Goal: Contribute content: Contribute content

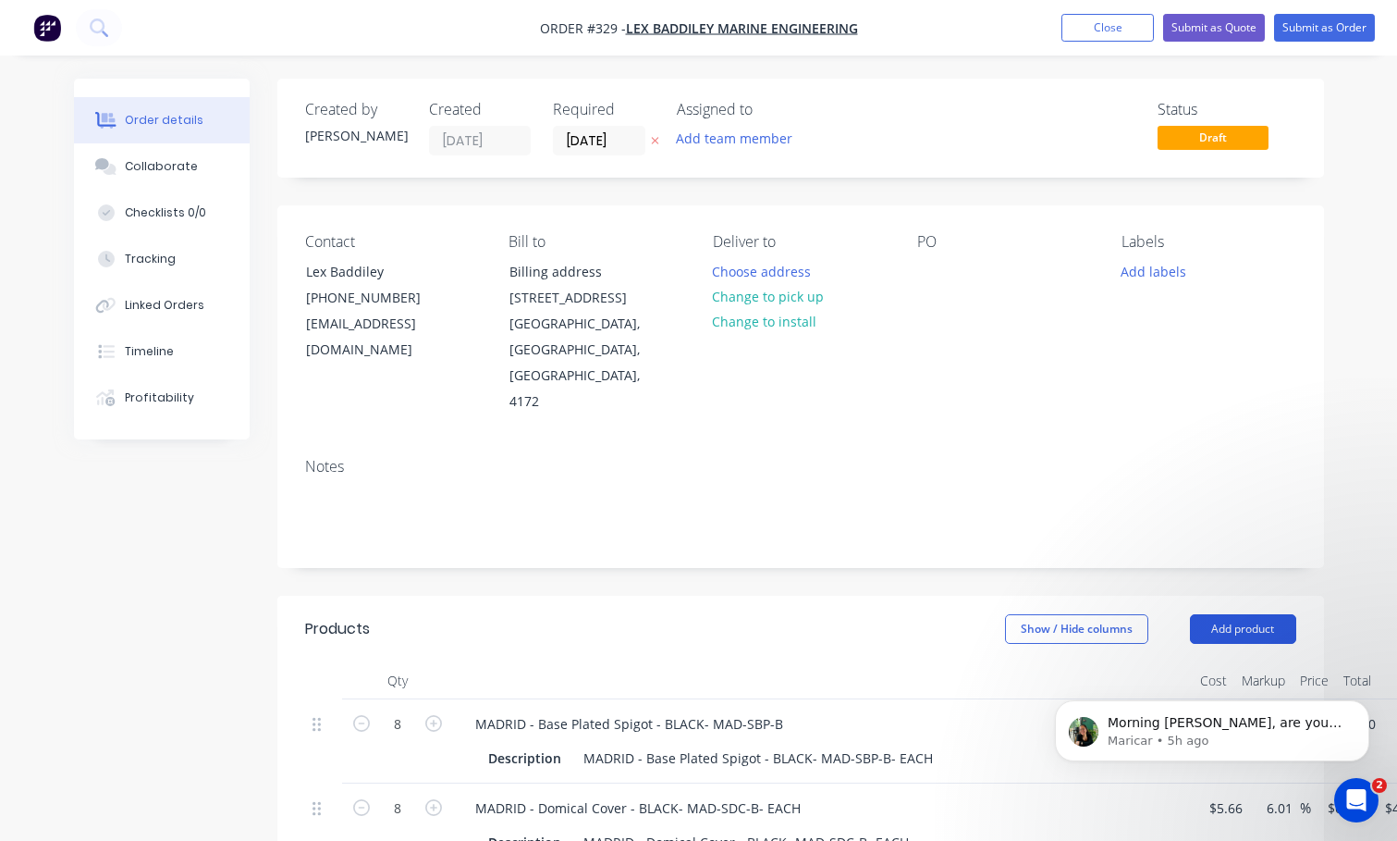
click at [1251, 614] on button "Add product" at bounding box center [1243, 629] width 106 height 30
click at [1222, 662] on div "Product catalogue" at bounding box center [1208, 675] width 142 height 27
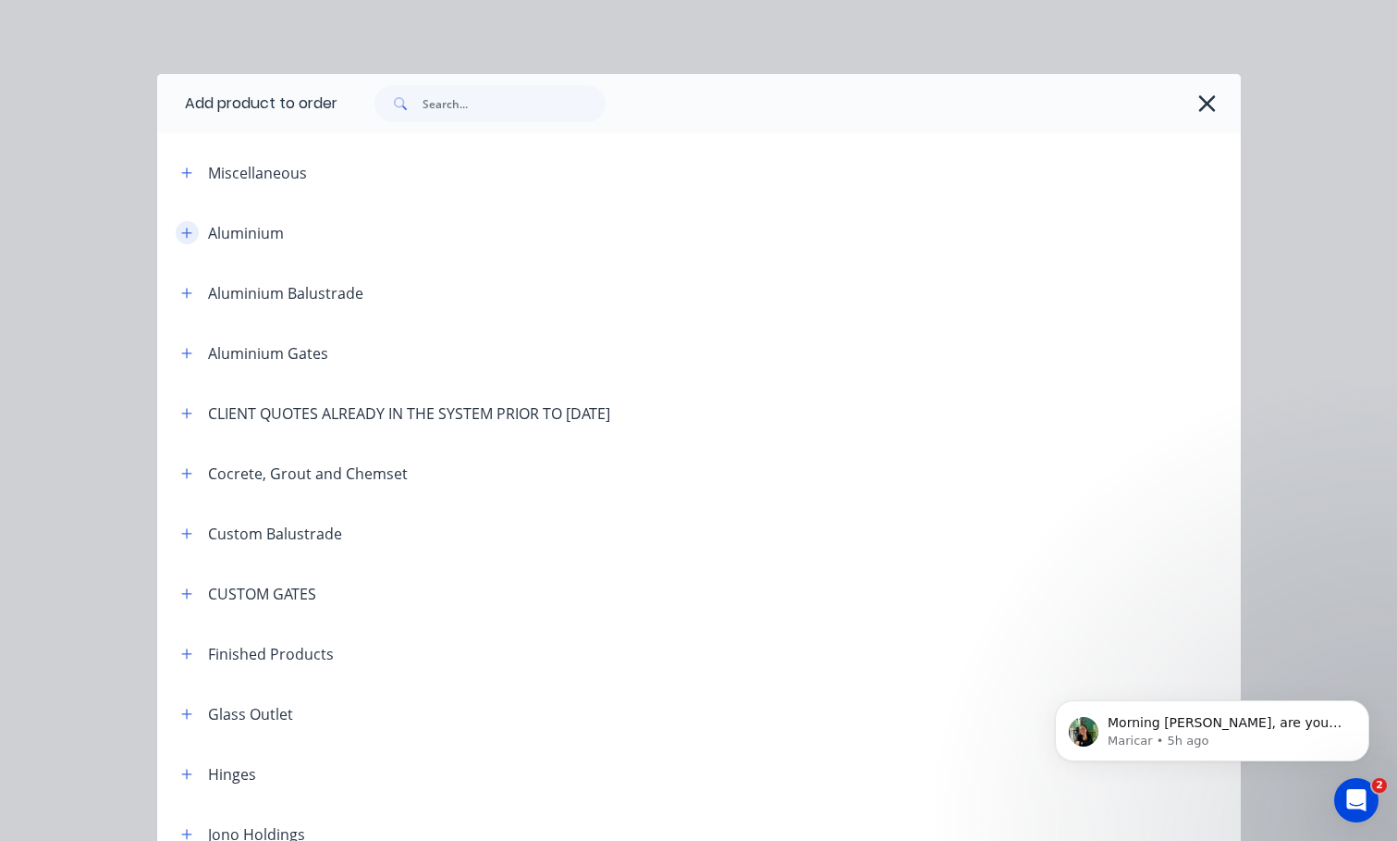
click at [181, 236] on icon "button" at bounding box center [186, 233] width 11 height 13
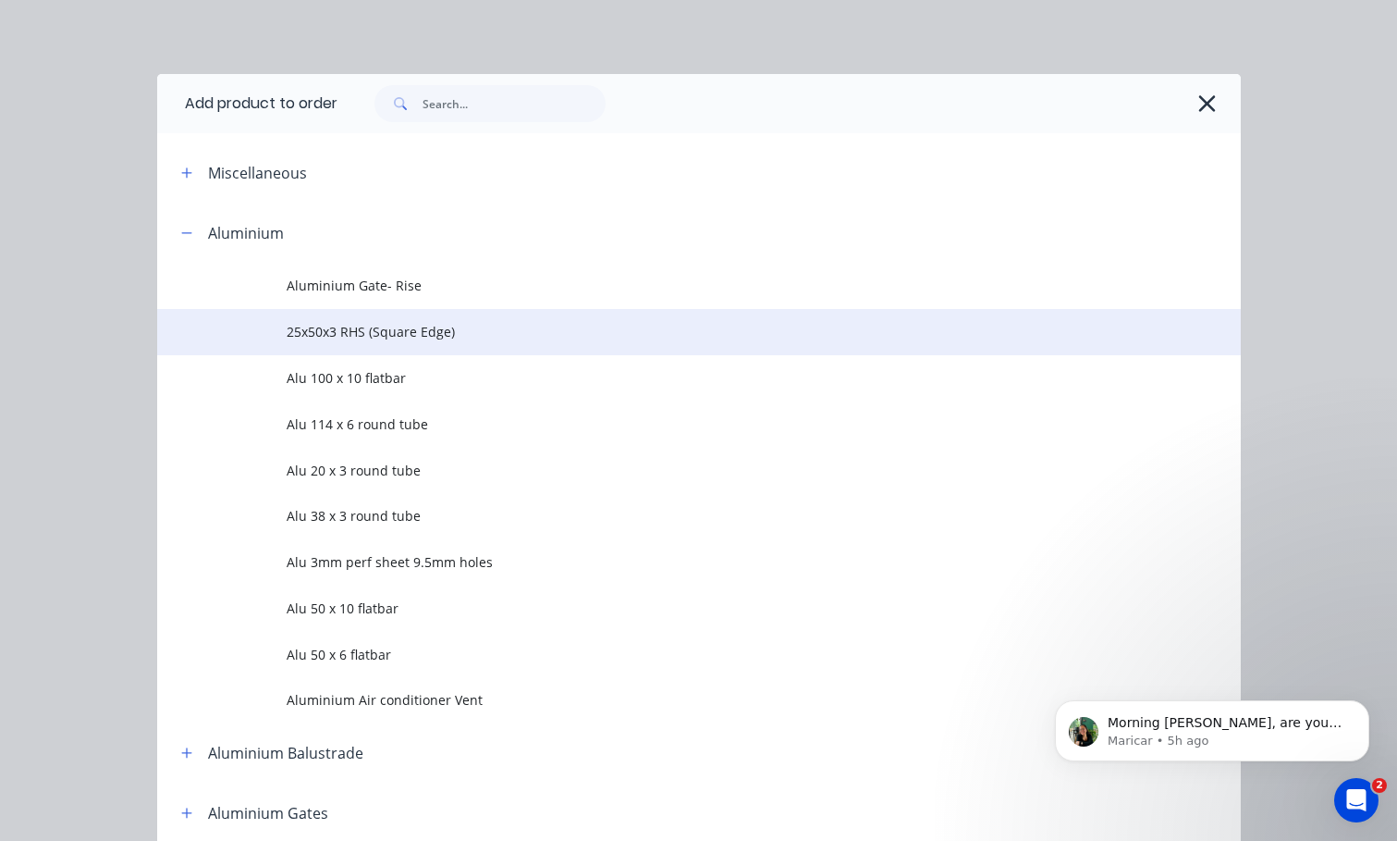
click at [338, 330] on span "25x50x3 RHS (Square Edge)" at bounding box center [668, 331] width 763 height 19
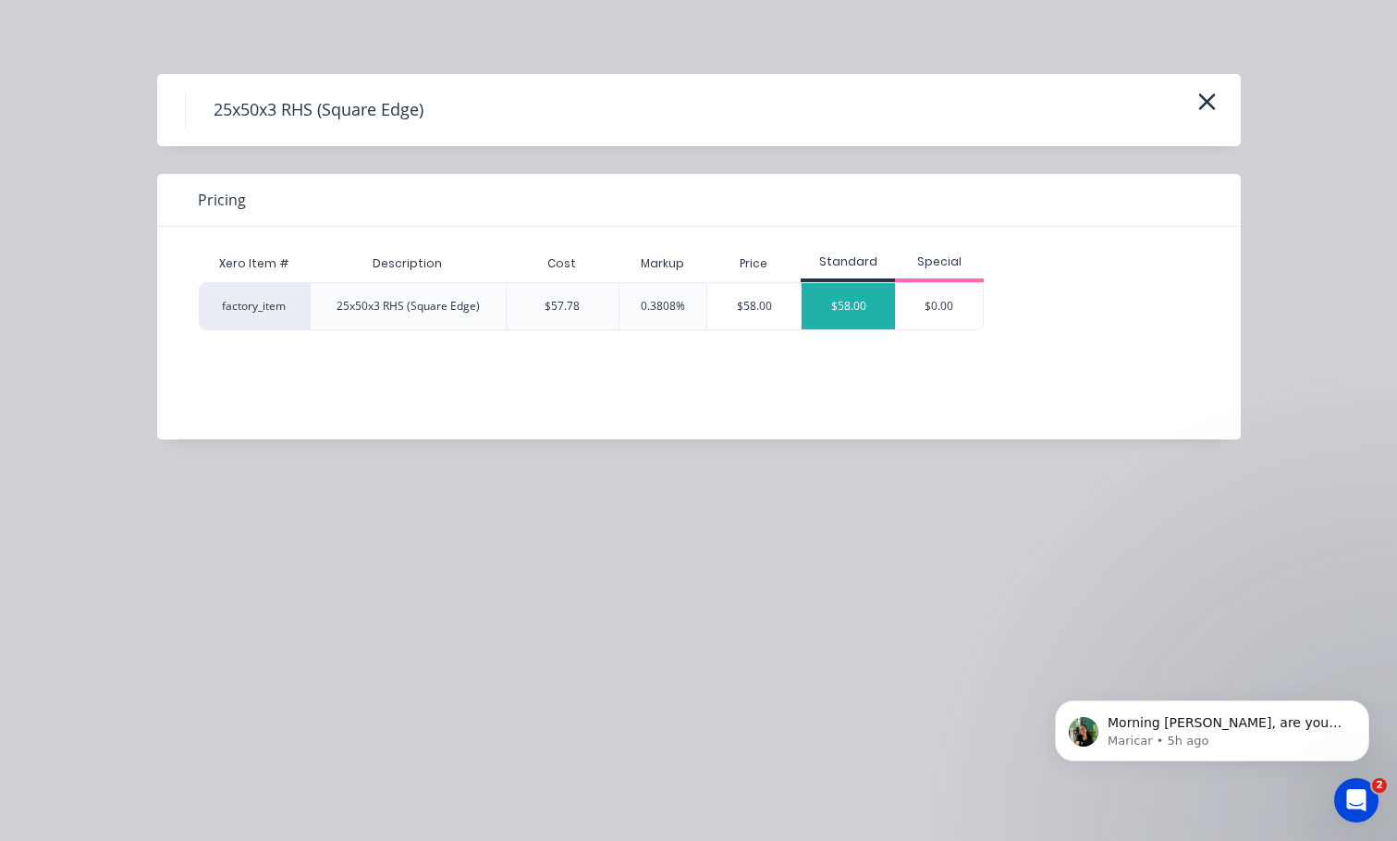
click at [855, 304] on div "$58.00" at bounding box center [848, 306] width 93 height 46
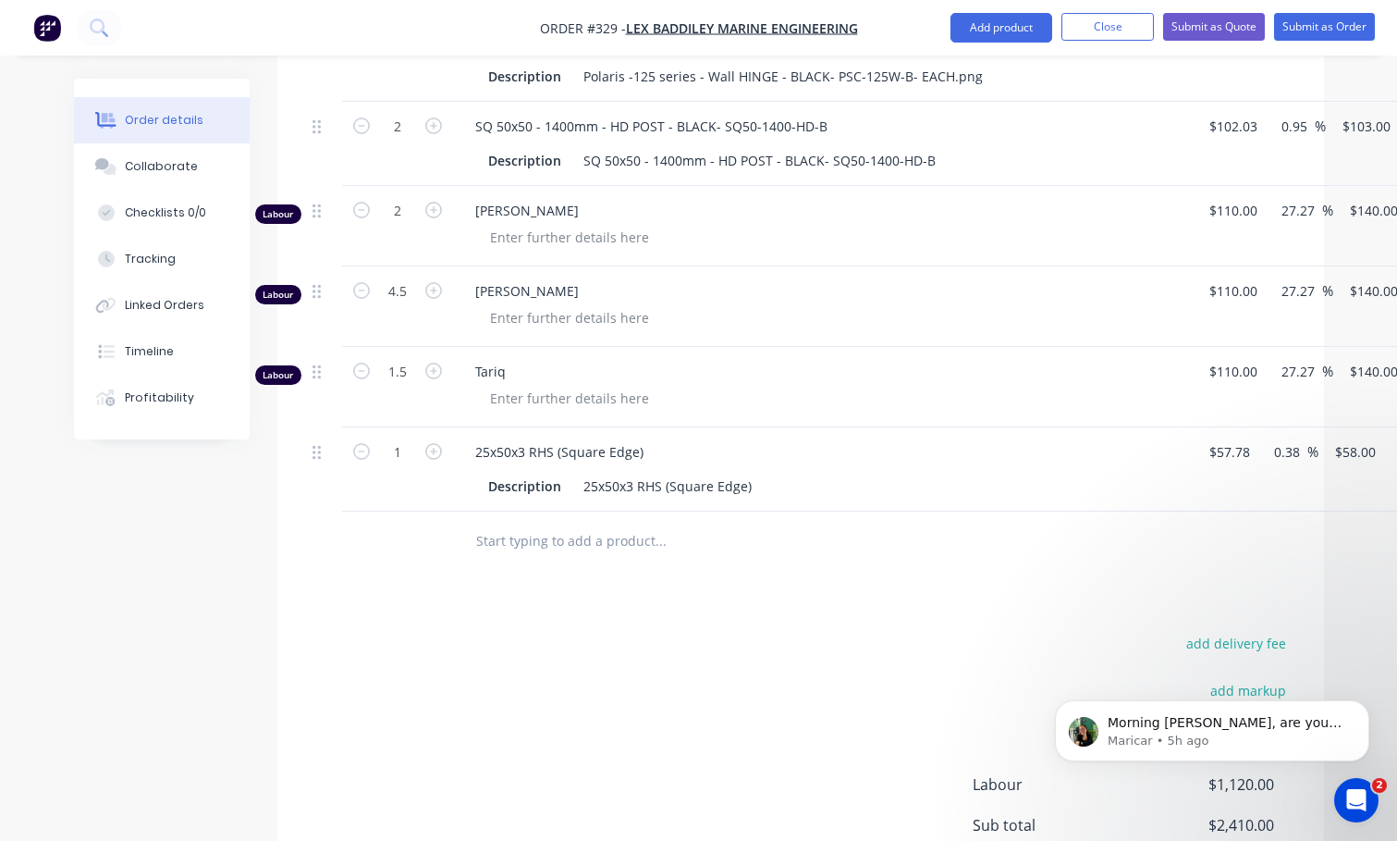
scroll to position [740, 0]
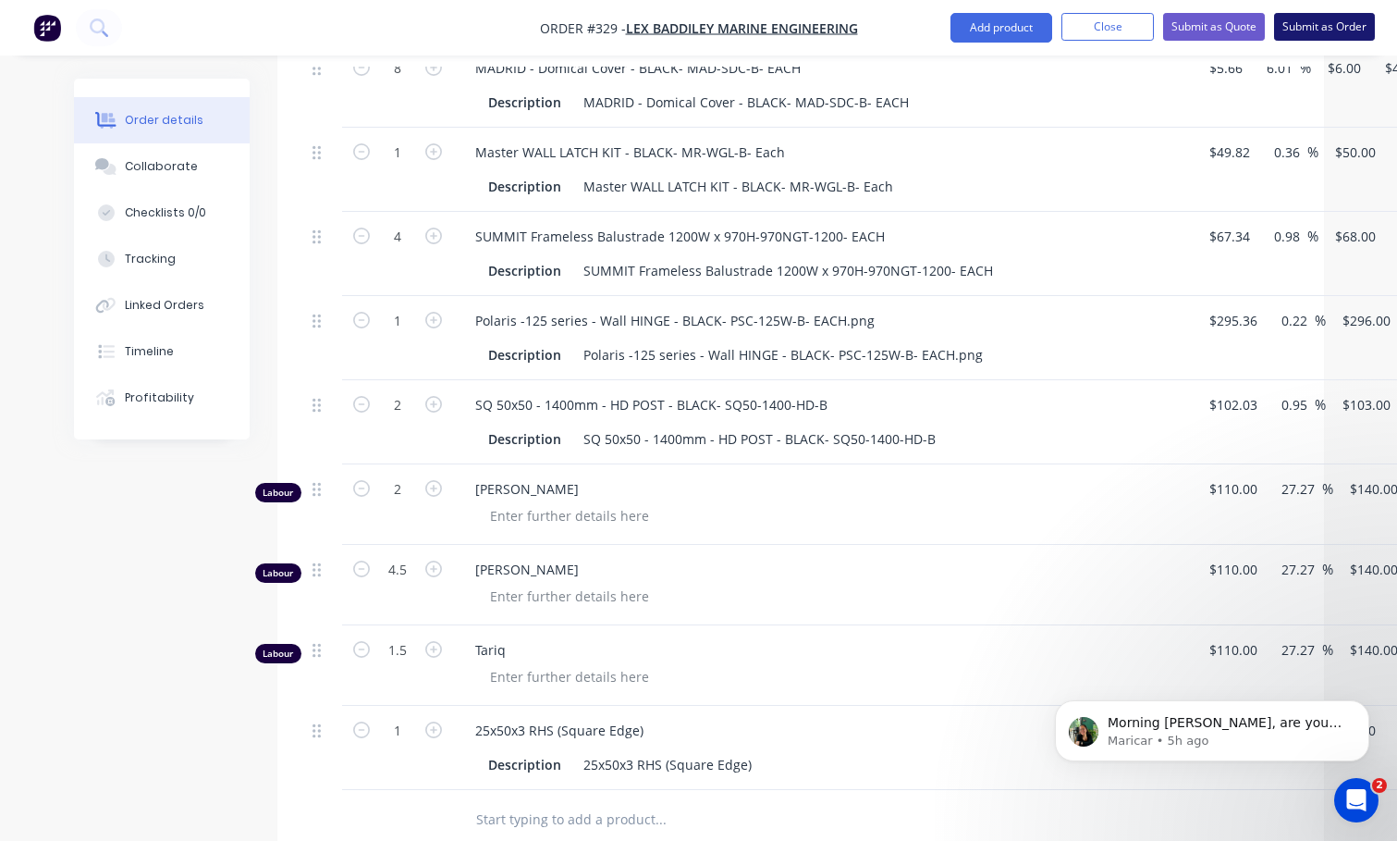
click at [1333, 28] on button "Submit as Order" at bounding box center [1324, 27] width 101 height 28
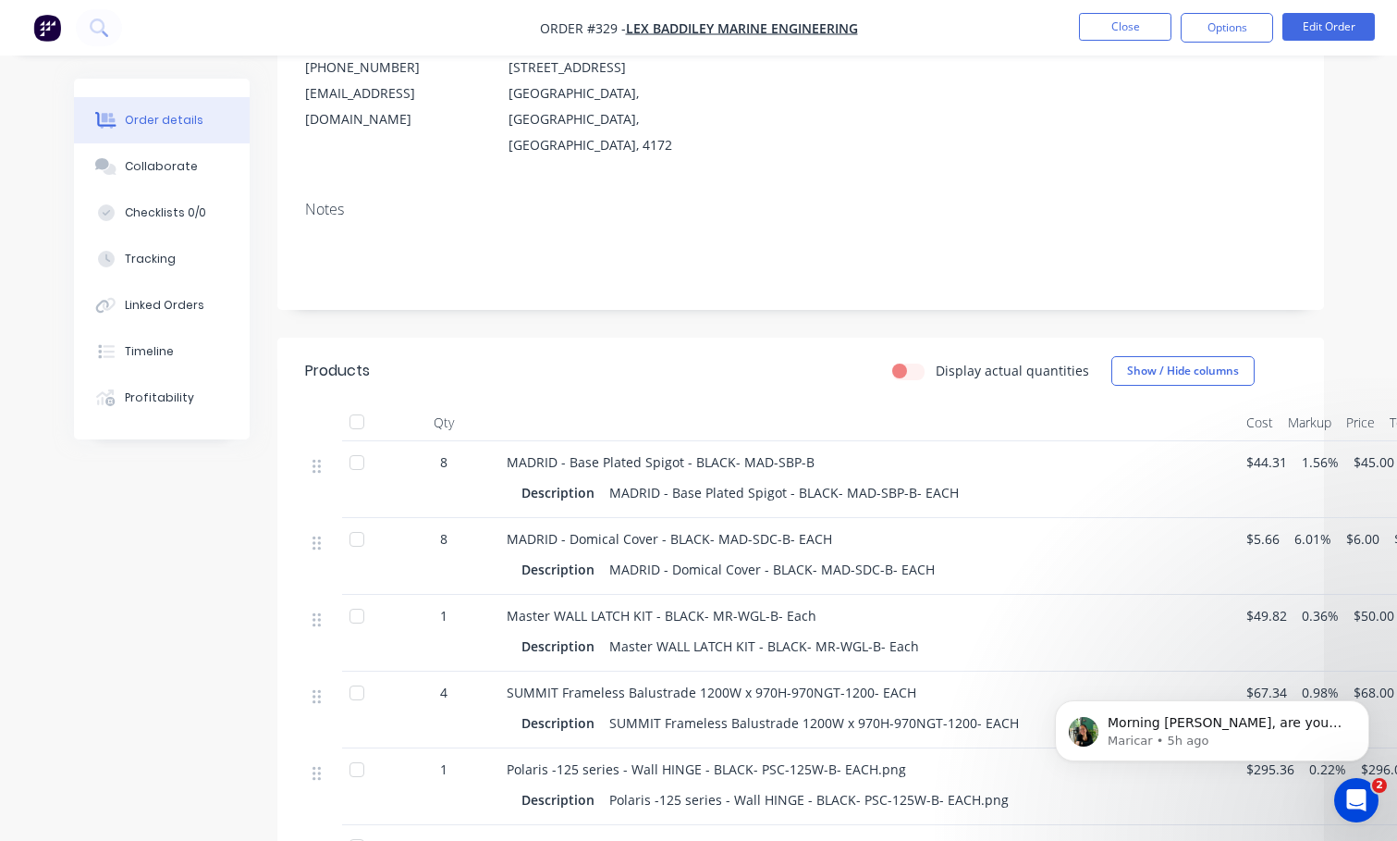
scroll to position [462, 0]
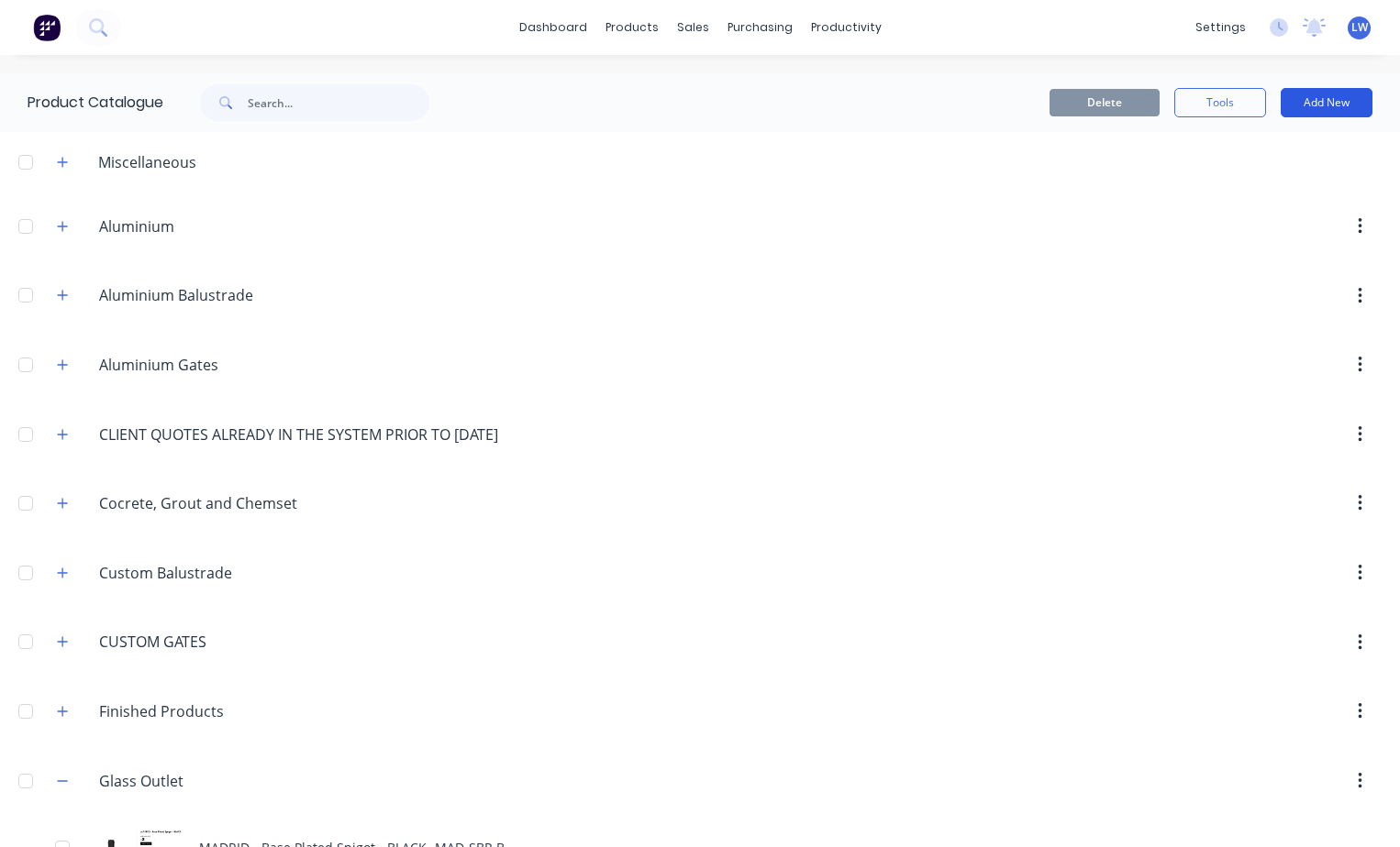
click at [1323, 103] on button "Add New" at bounding box center [1327, 103] width 91 height 30
click at [59, 227] on icon "button" at bounding box center [62, 226] width 11 height 13
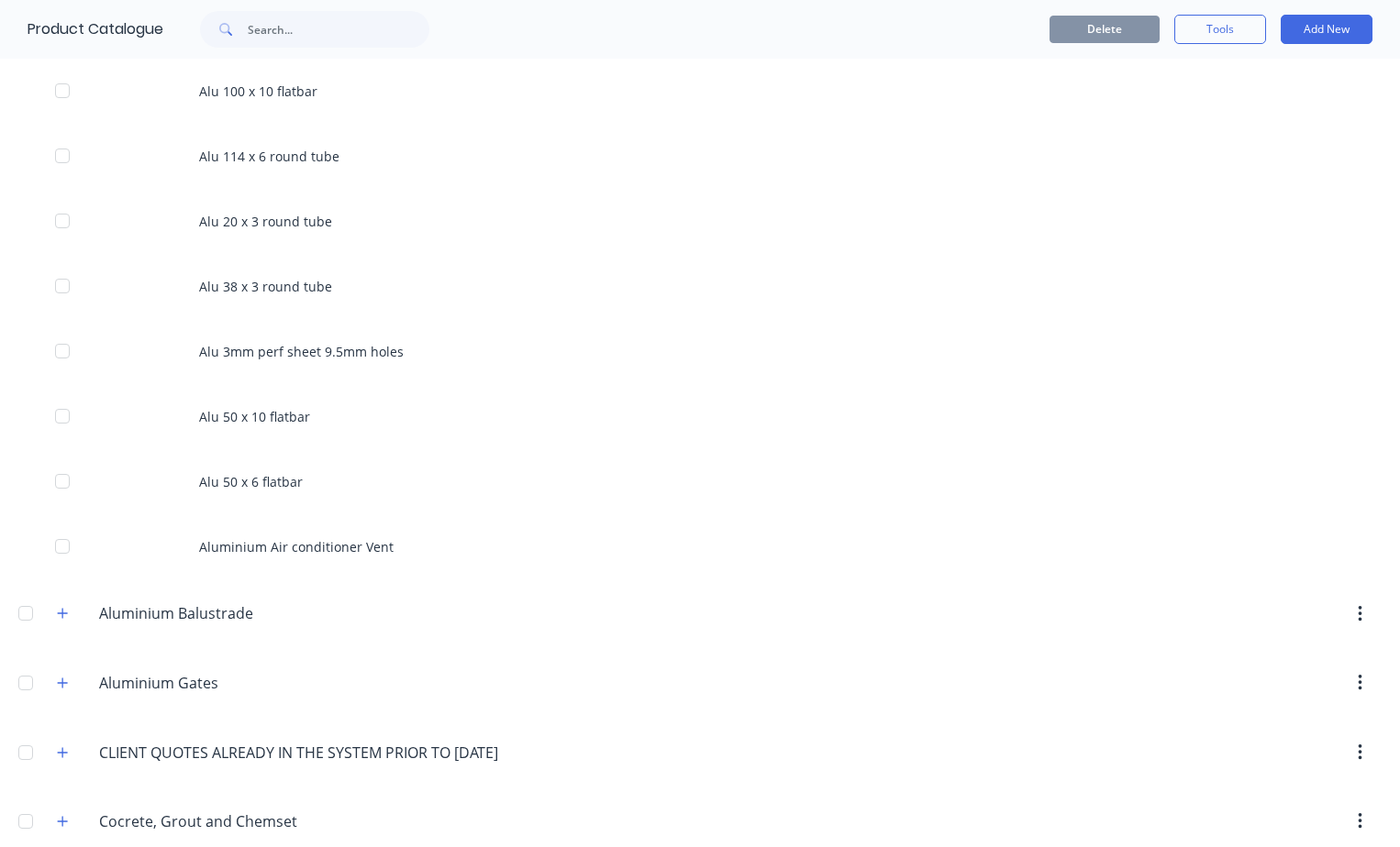
scroll to position [275, 0]
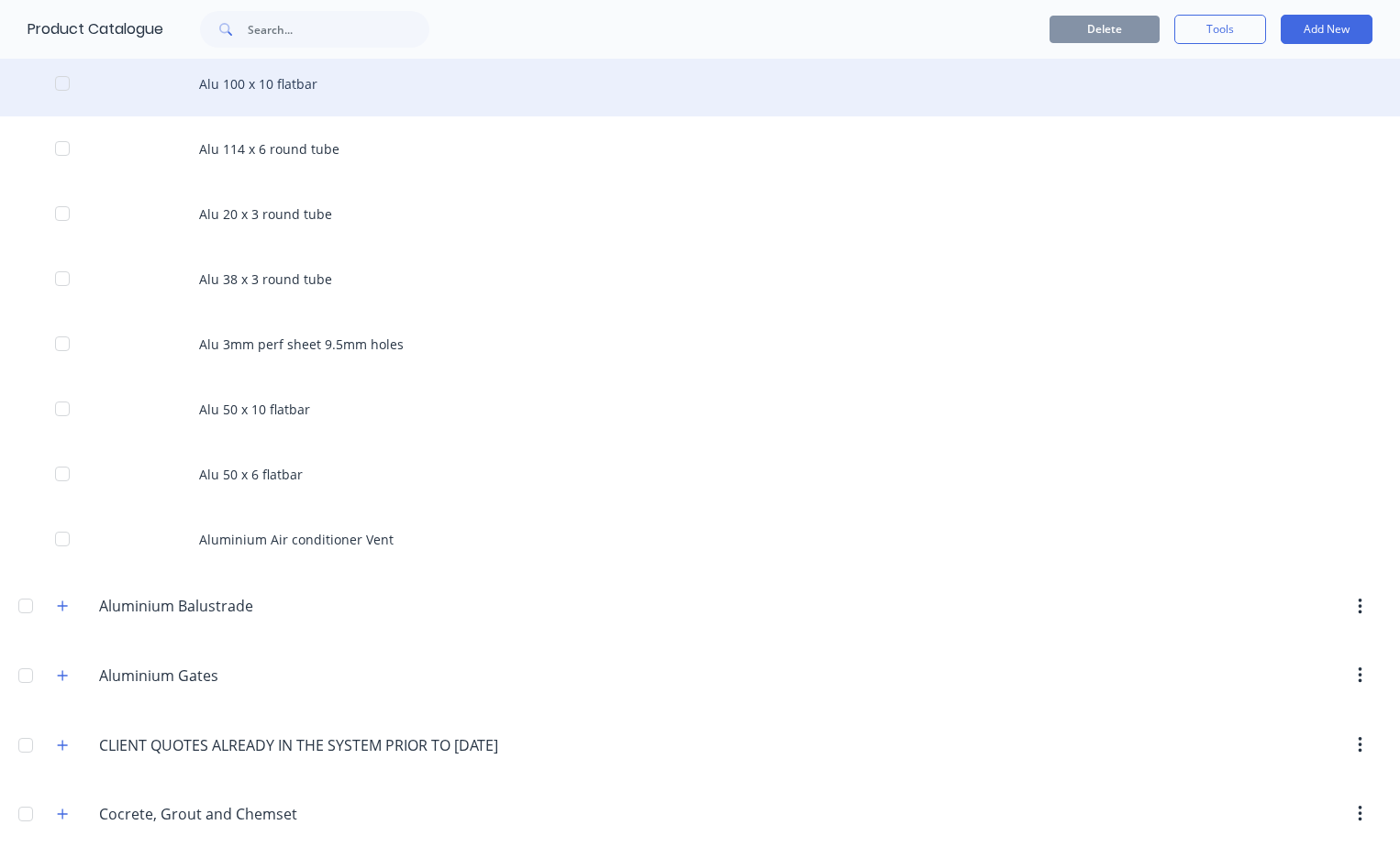
click at [259, 96] on div "Alu 100 x 10 flatbar" at bounding box center [700, 84] width 1400 height 65
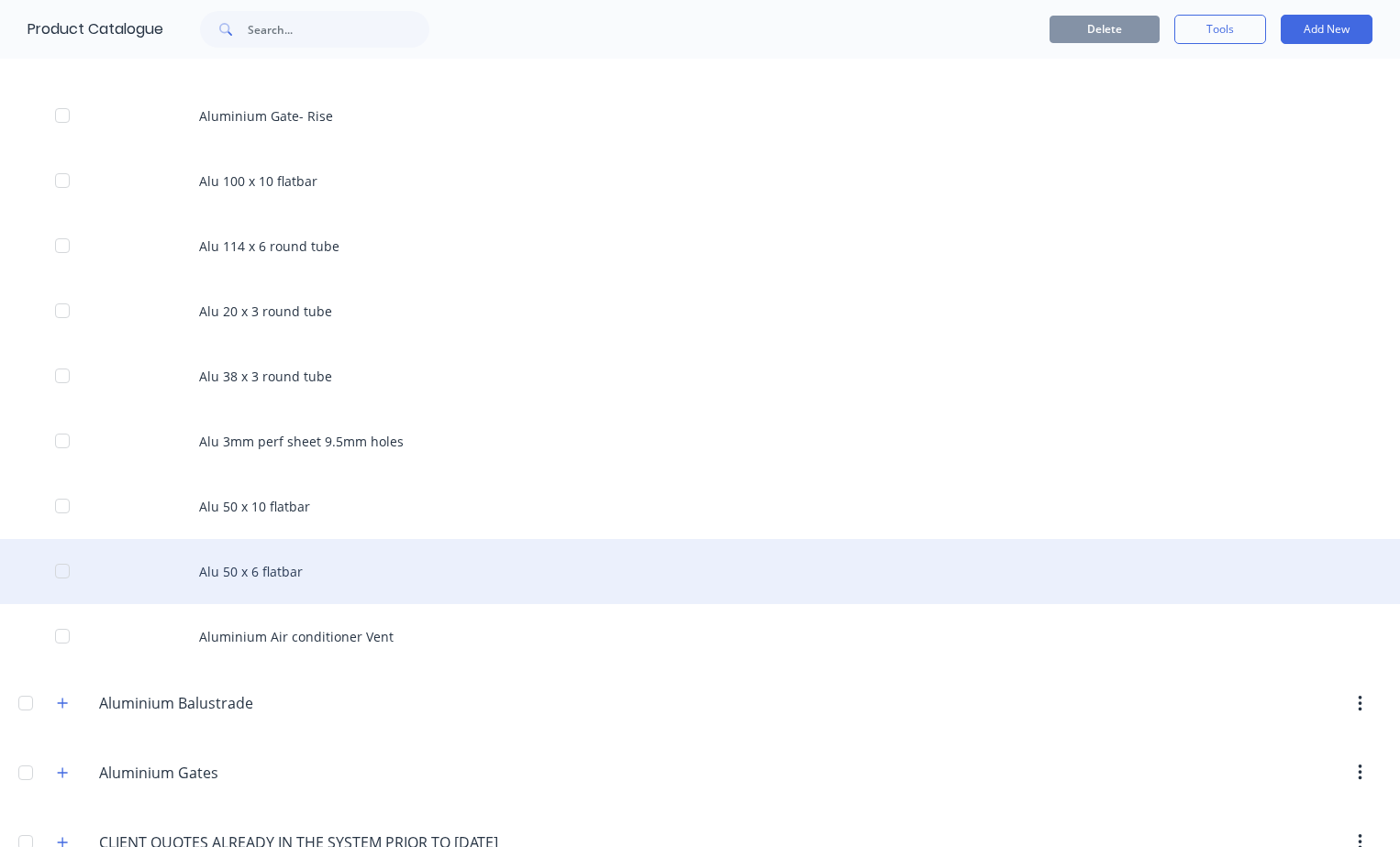
scroll to position [183, 0]
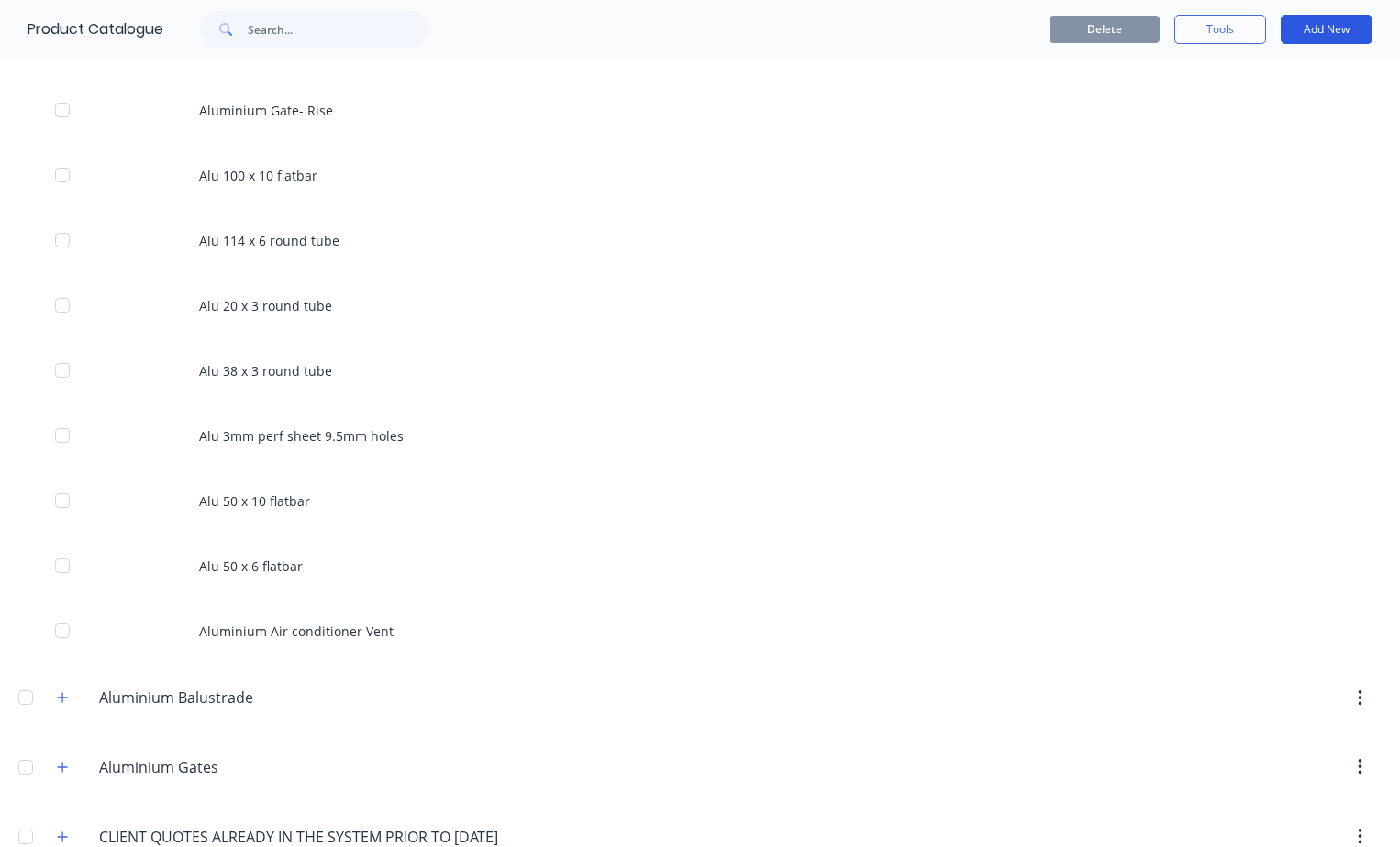
click at [1321, 30] on button "Add New" at bounding box center [1327, 30] width 91 height 30
click at [1270, 119] on div "Product" at bounding box center [1285, 113] width 141 height 27
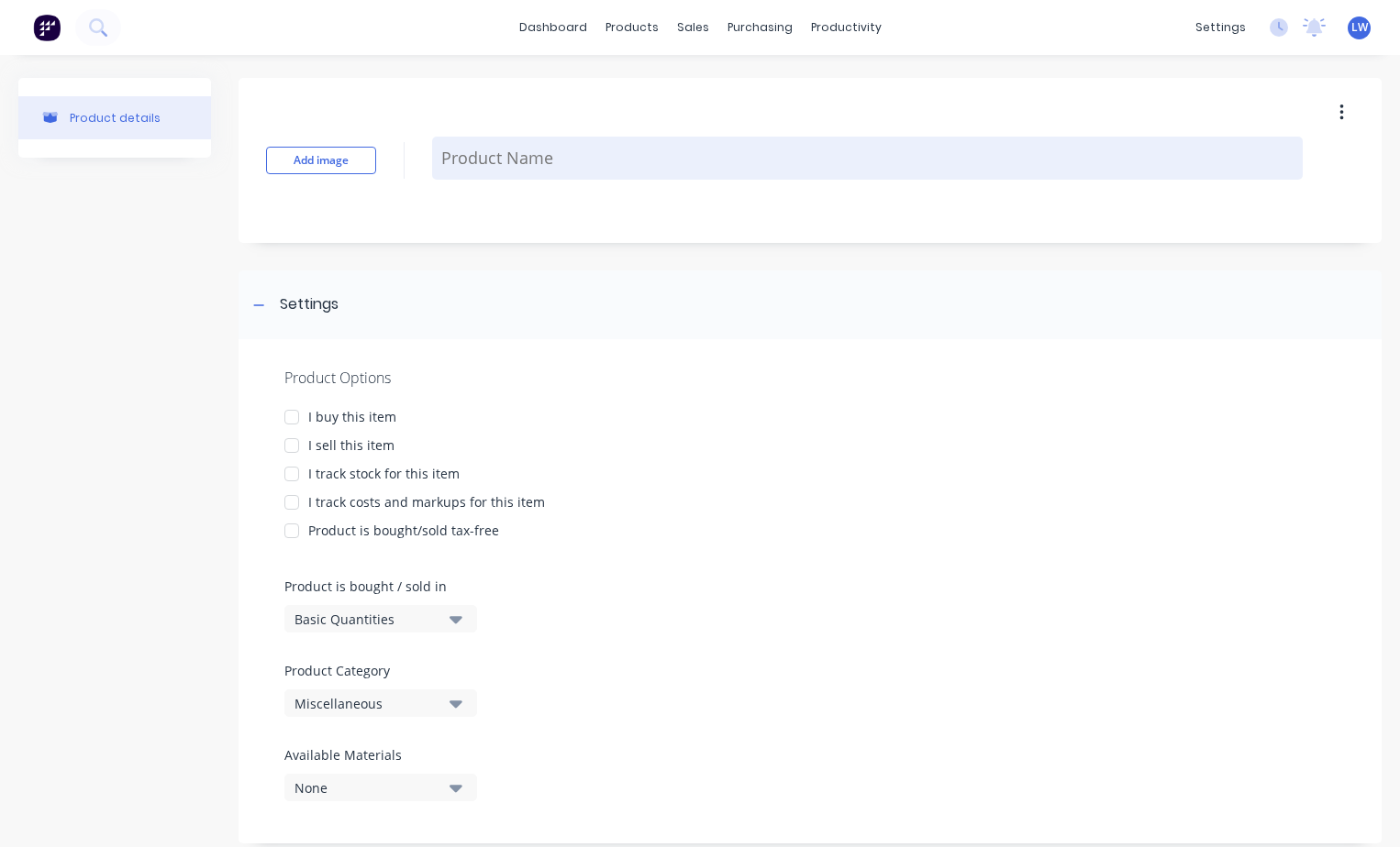
click at [503, 159] on textarea at bounding box center [868, 158] width 871 height 43
type textarea "x"
type textarea "2"
type textarea "x"
type textarea "25"
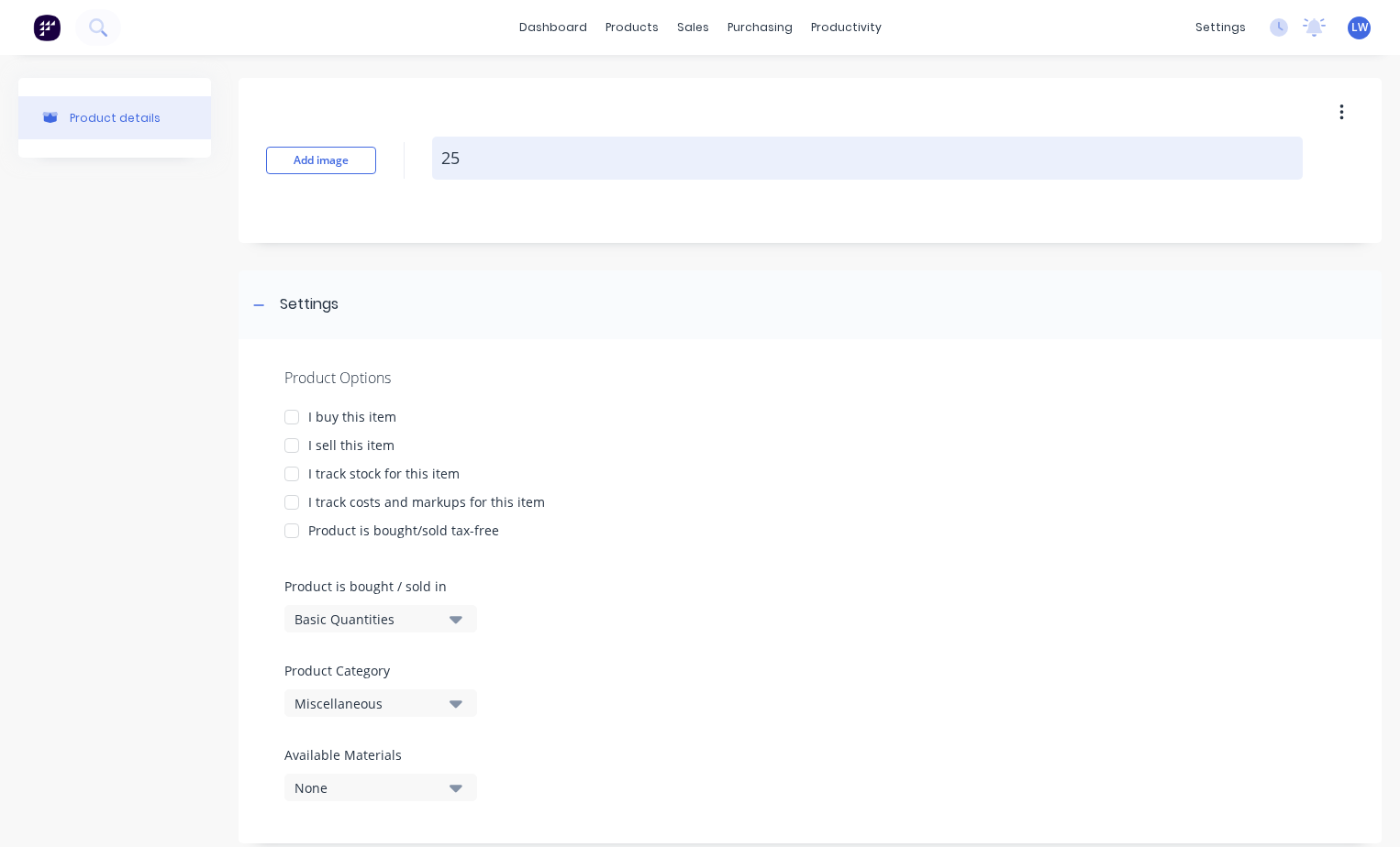
type textarea "x"
type textarea "25x"
type textarea "x"
type textarea "25x5"
type textarea "x"
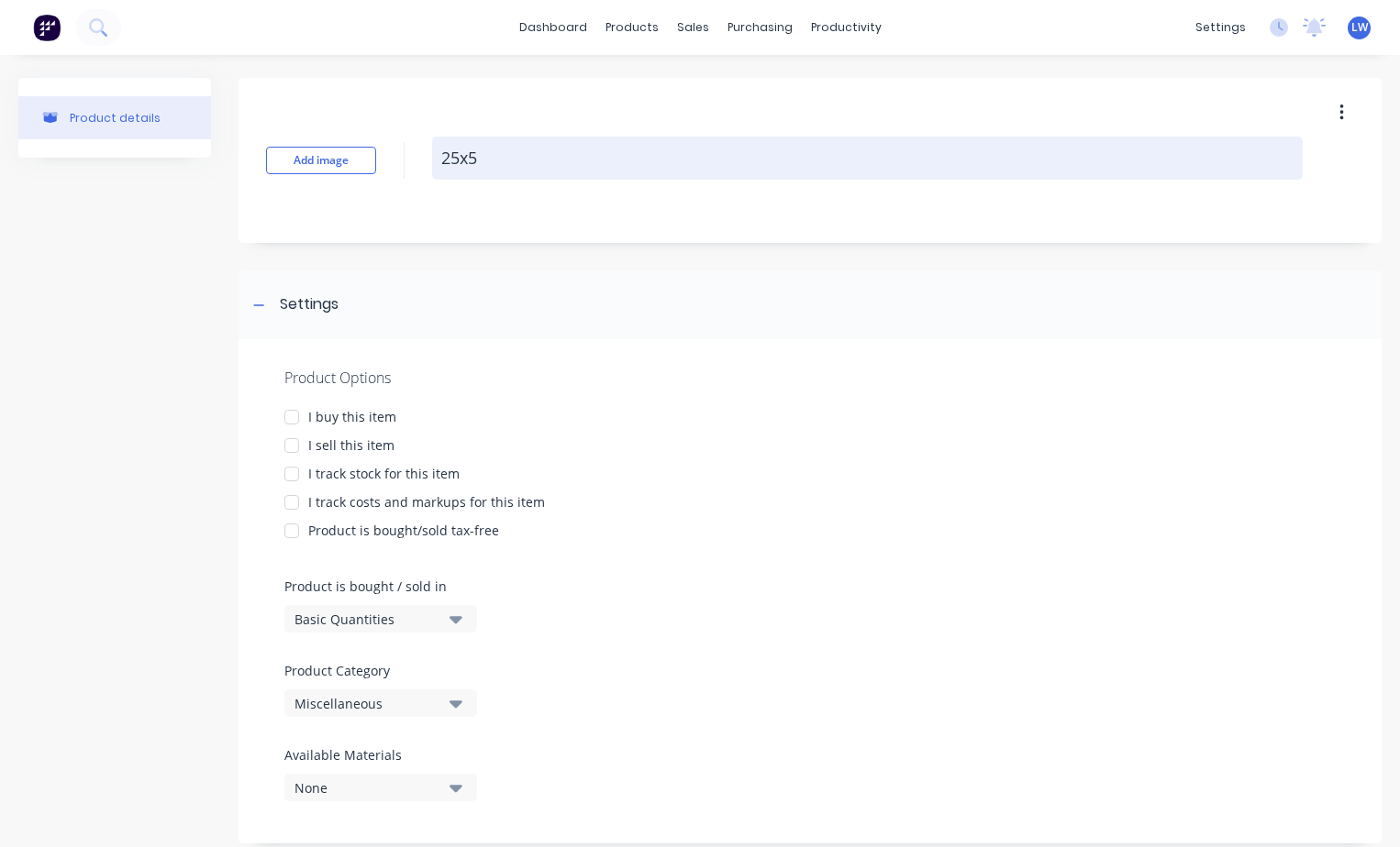
type textarea "25x50"
type textarea "x"
type textarea "25x50x"
type textarea "x"
type textarea "25x50x3"
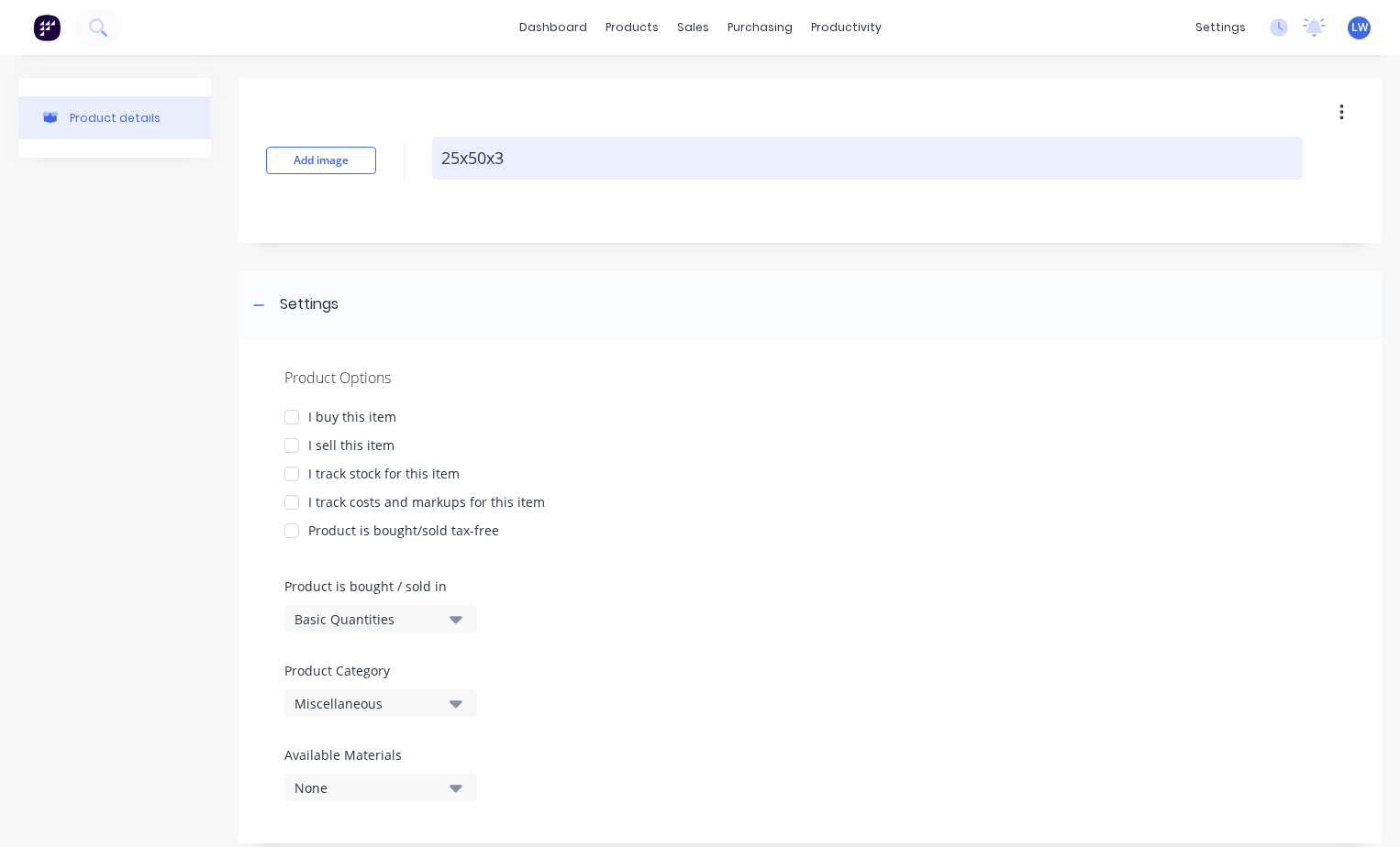
type textarea "x"
type textarea "25x50x3"
type textarea "x"
type textarea "25x50x3 R"
type textarea "x"
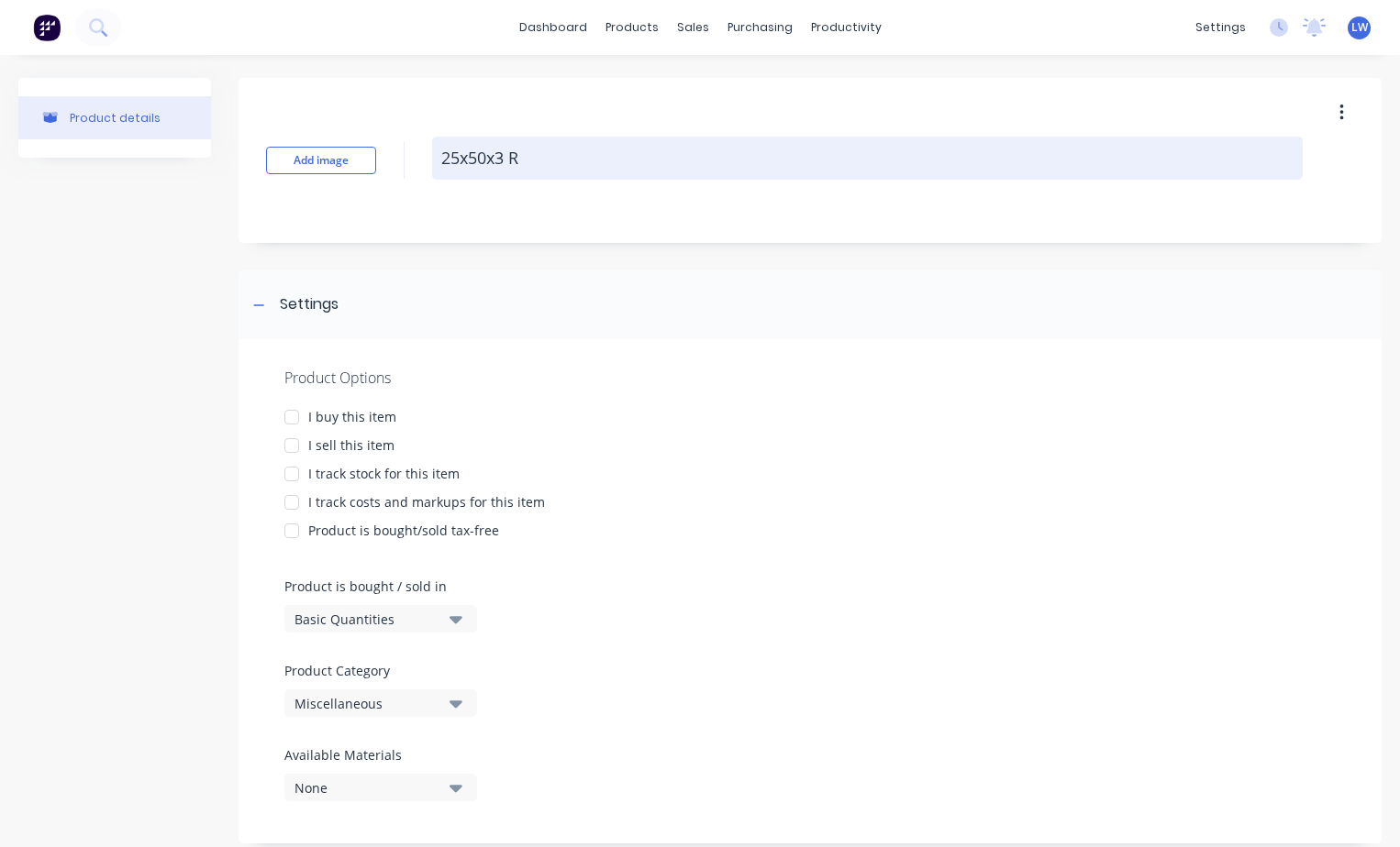
type textarea "25x50x3 RH"
type textarea "x"
type textarea "25x50x3 RHS"
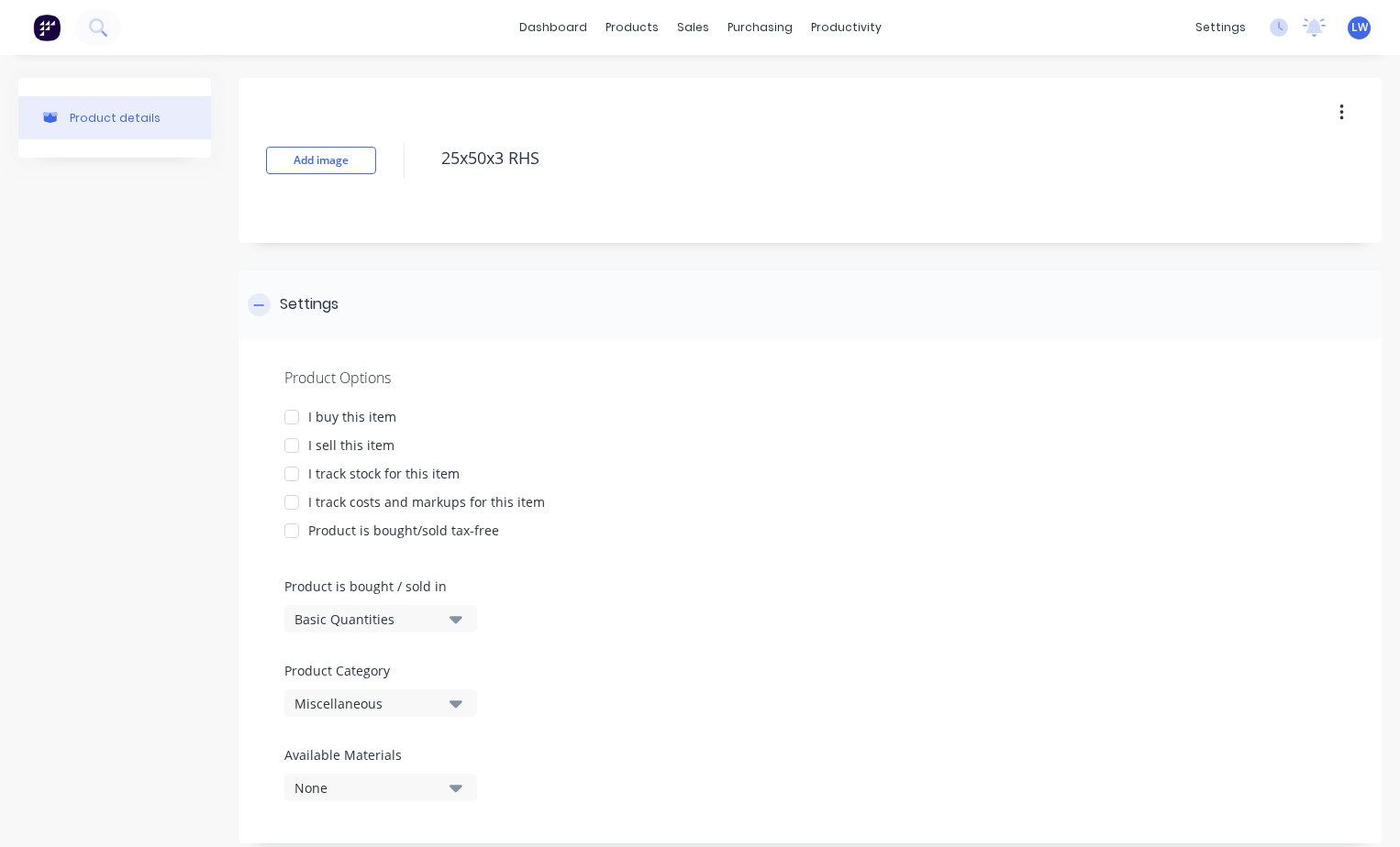
type textarea "x"
type textarea "25x50x3 RHS"
type textarea "x"
type textarea "25x50x3 RHS ("
type textarea "x"
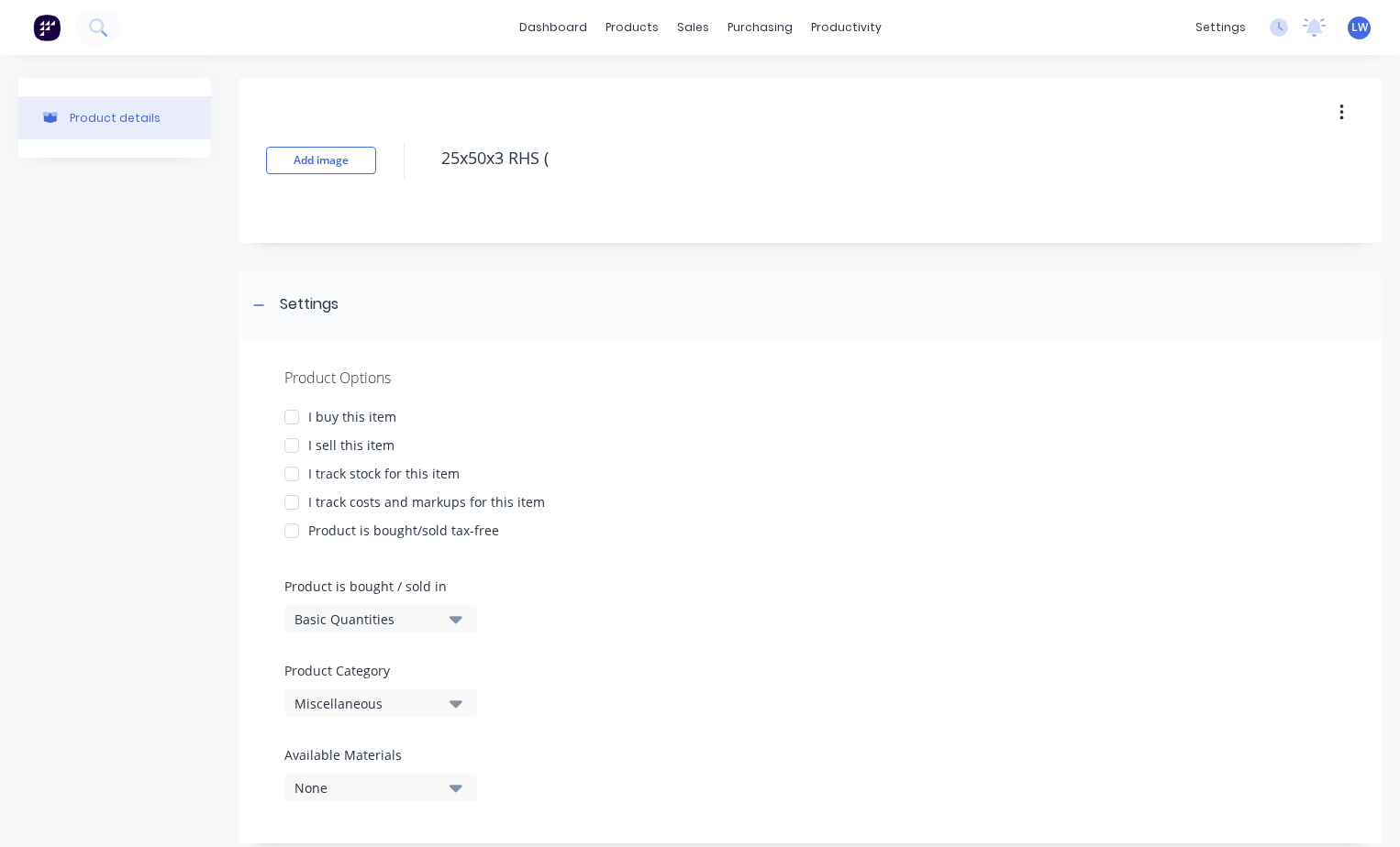
type textarea "25x50x3 RHS ("
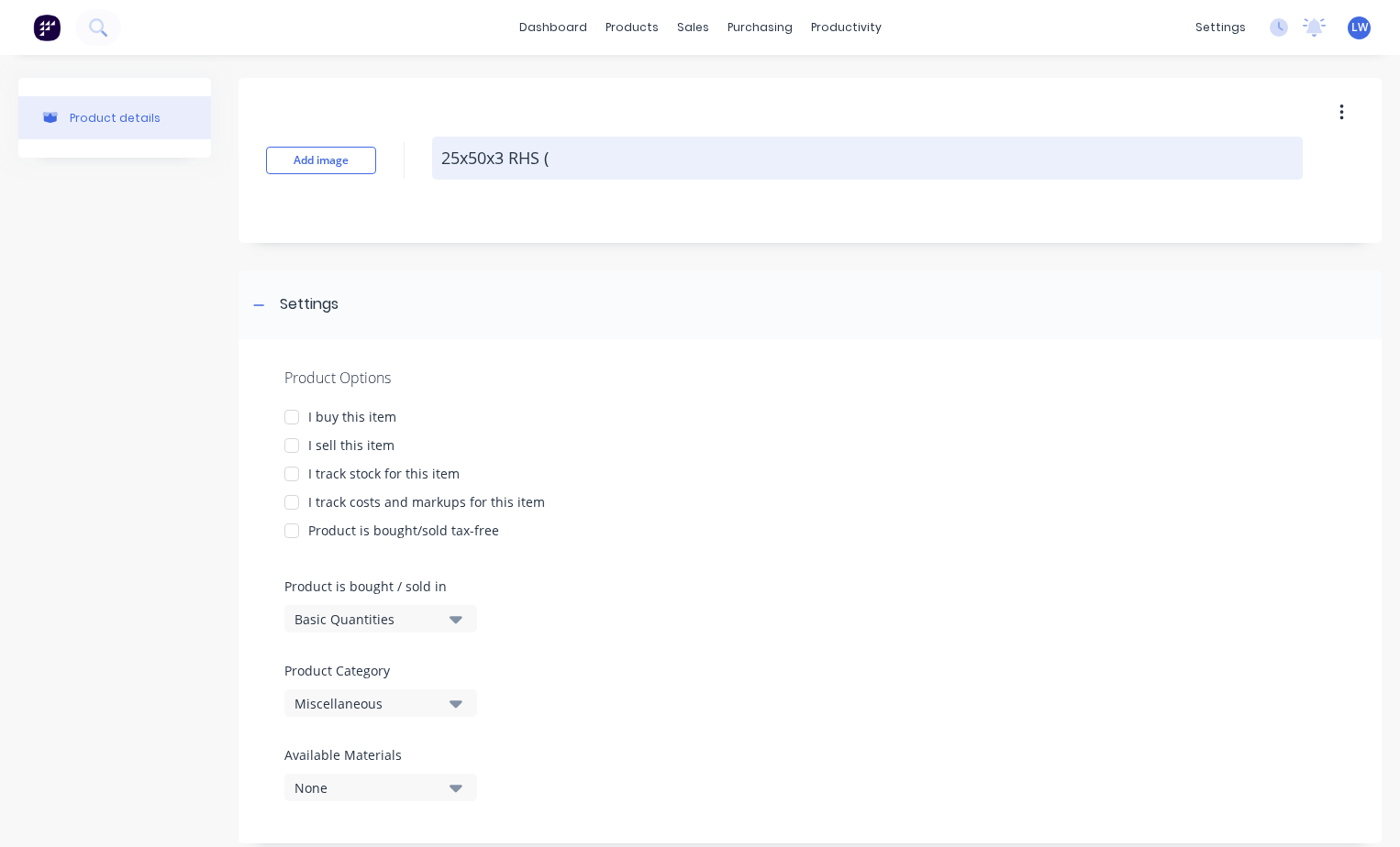
click at [566, 156] on textarea "25x50x3 RHS (" at bounding box center [868, 158] width 871 height 43
type textarea "x"
type textarea "25x50x3 RHS (S"
type textarea "x"
type textarea "25x50x3 RHS (Sq"
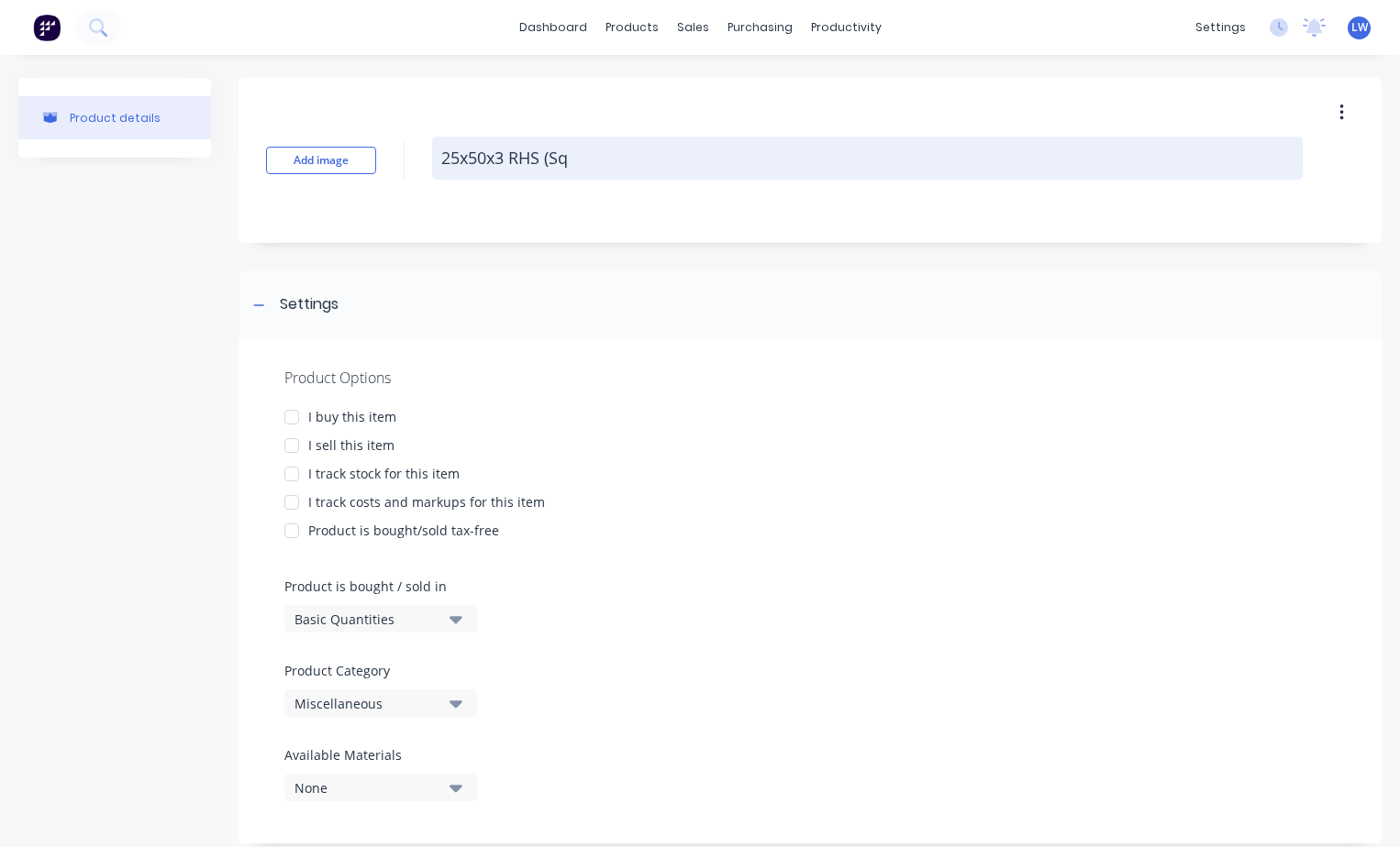
type textarea "x"
type textarea "25x50x3 RHS (Squ"
type textarea "x"
type textarea "25x50x3 RHS (Squa"
type textarea "x"
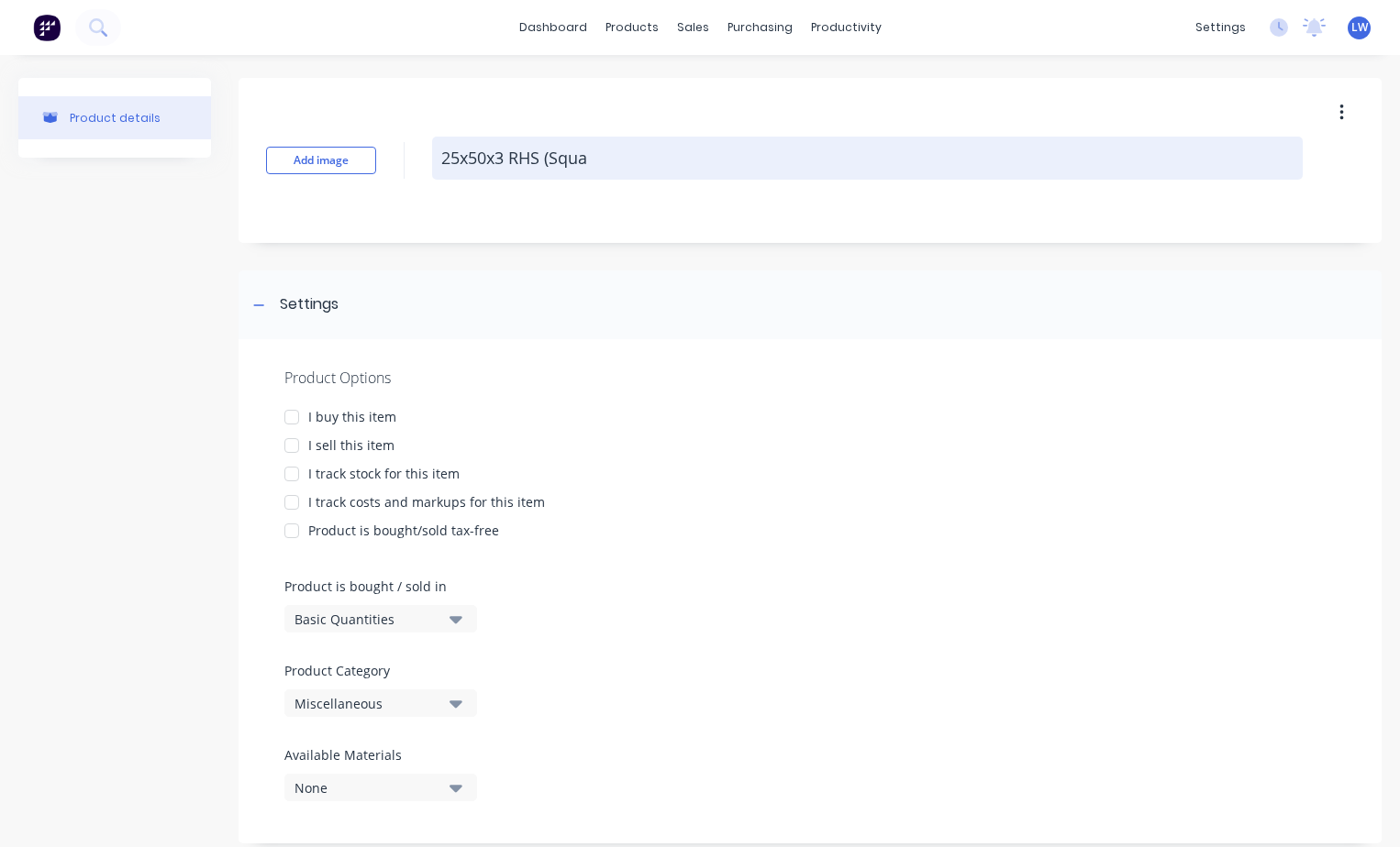
type textarea "25x50x3 RHS (Squar"
type textarea "x"
type textarea "25x50x3 RHS (Square"
type textarea "x"
type textarea "25x50x3 RHS (Square"
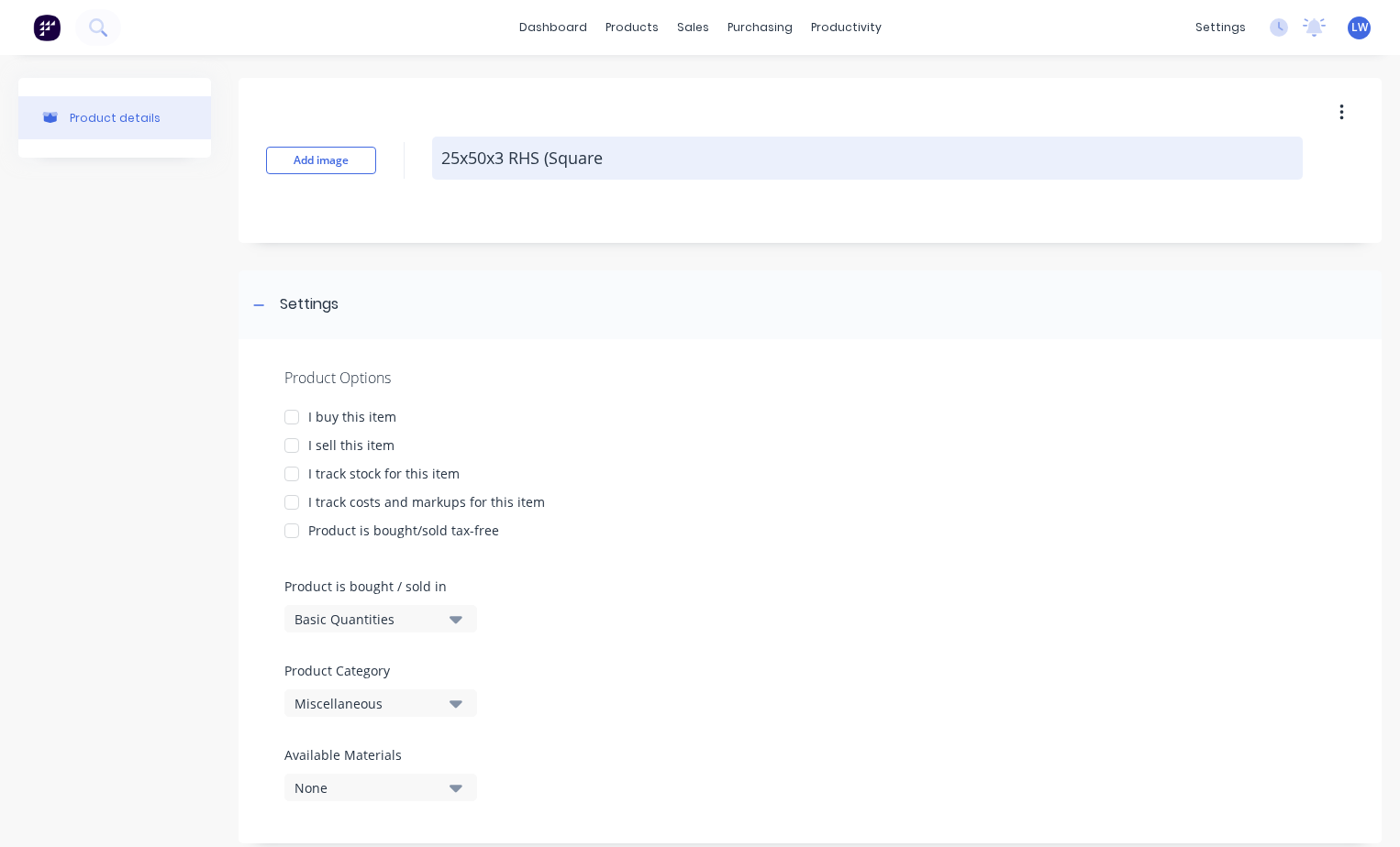
type textarea "x"
type textarea "25x50x3 RHS (Square E"
type textarea "x"
type textarea "25x50x3 RHS (Square Ed"
type textarea "x"
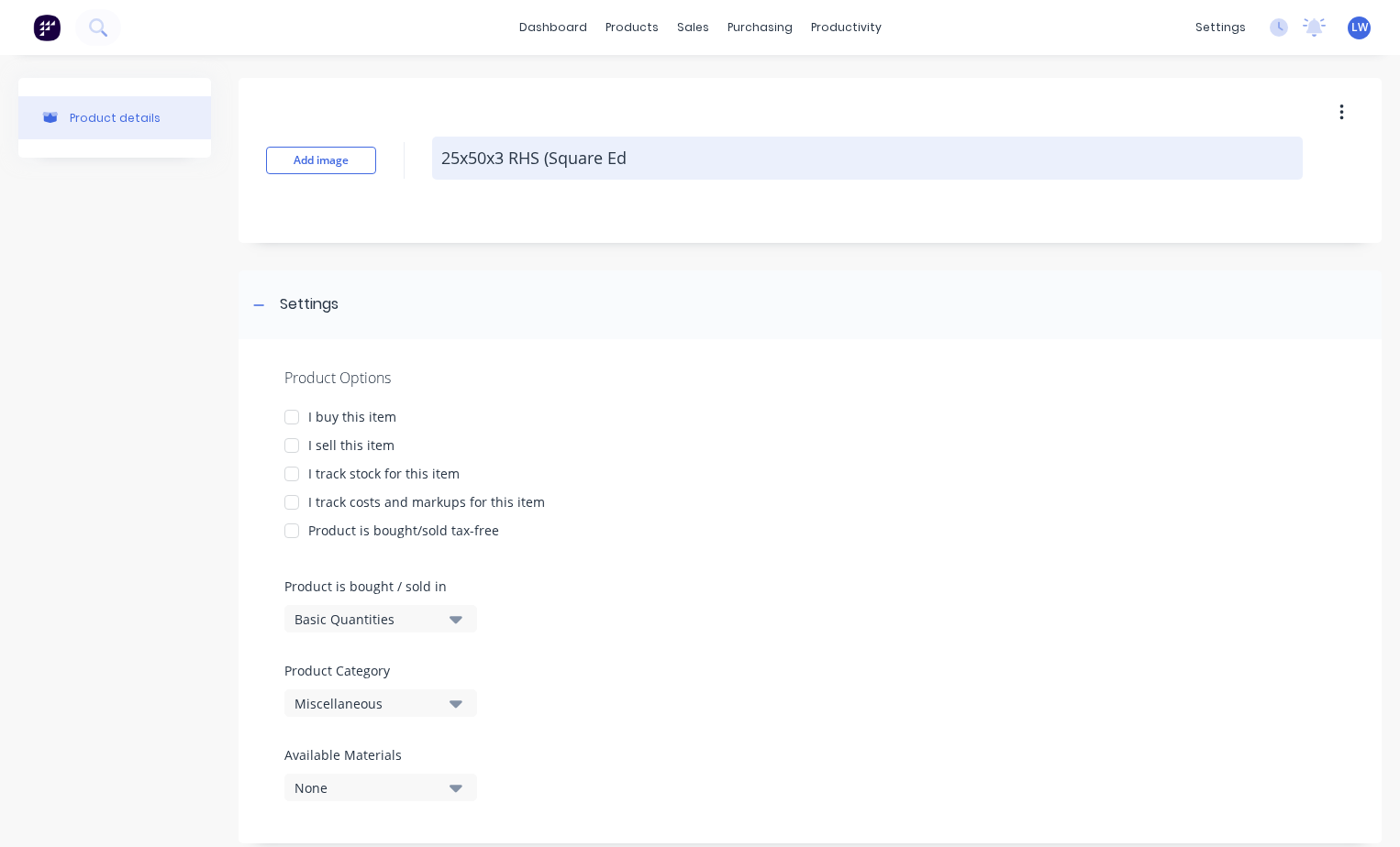
type textarea "25x50x3 RHS (Square Edg"
type textarea "x"
type textarea "25x50x3 RHS (Square Edge"
type textarea "x"
type textarea "25x50x3 RHS (Square Edge)"
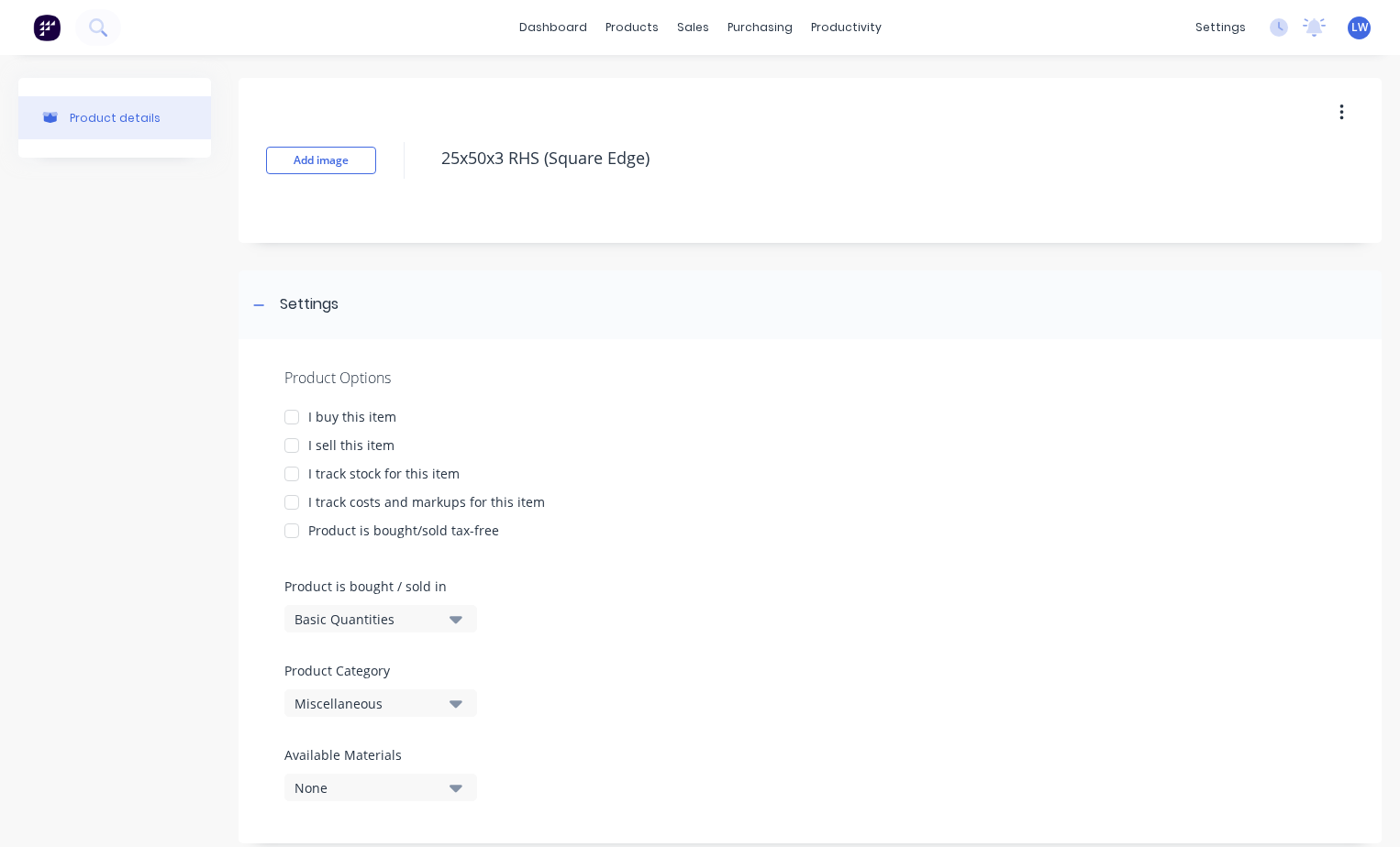
click at [295, 419] on div at bounding box center [292, 417] width 37 height 37
click at [292, 445] on div at bounding box center [292, 445] width 37 height 37
type textarea "x"
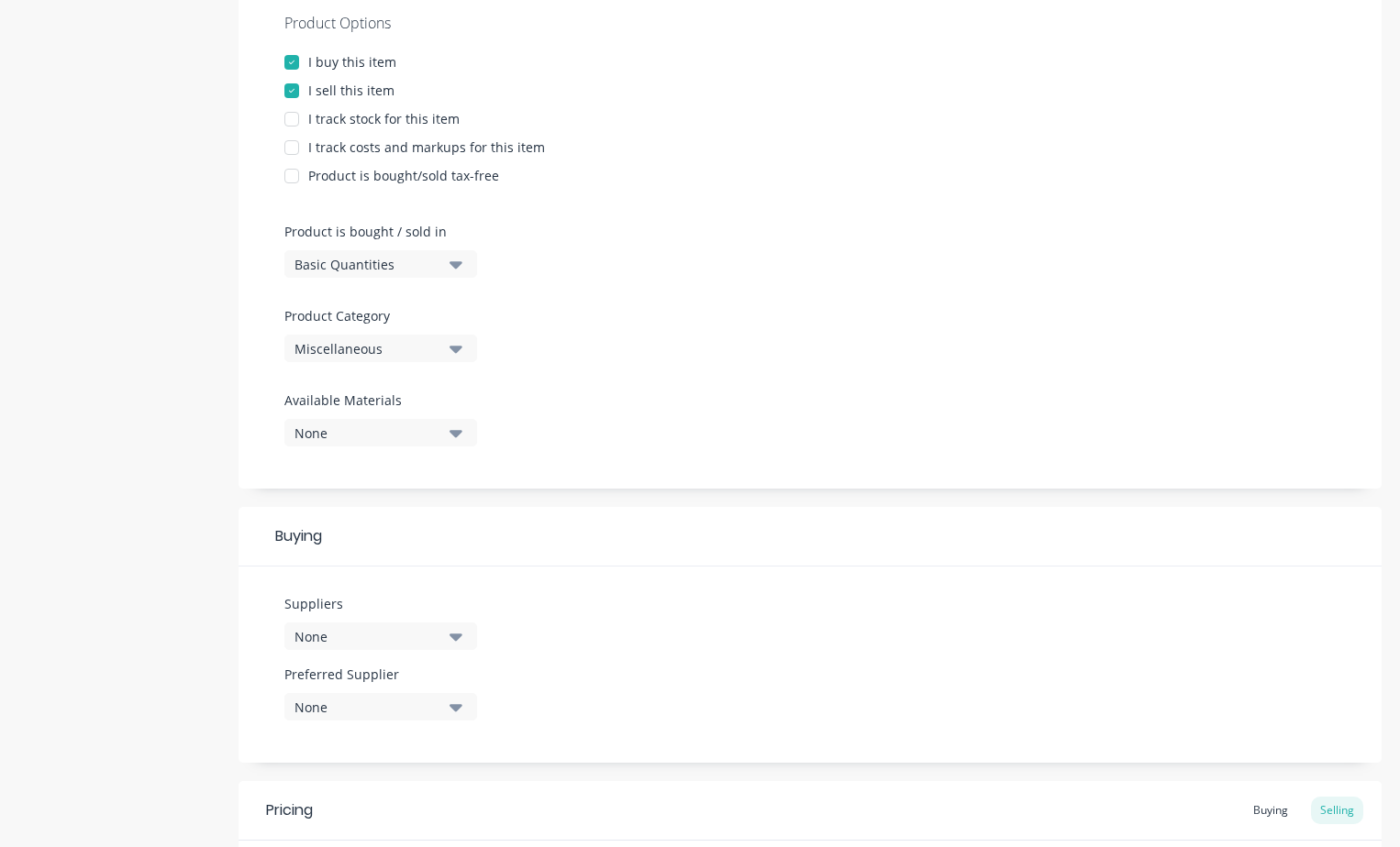
scroll to position [367, 0]
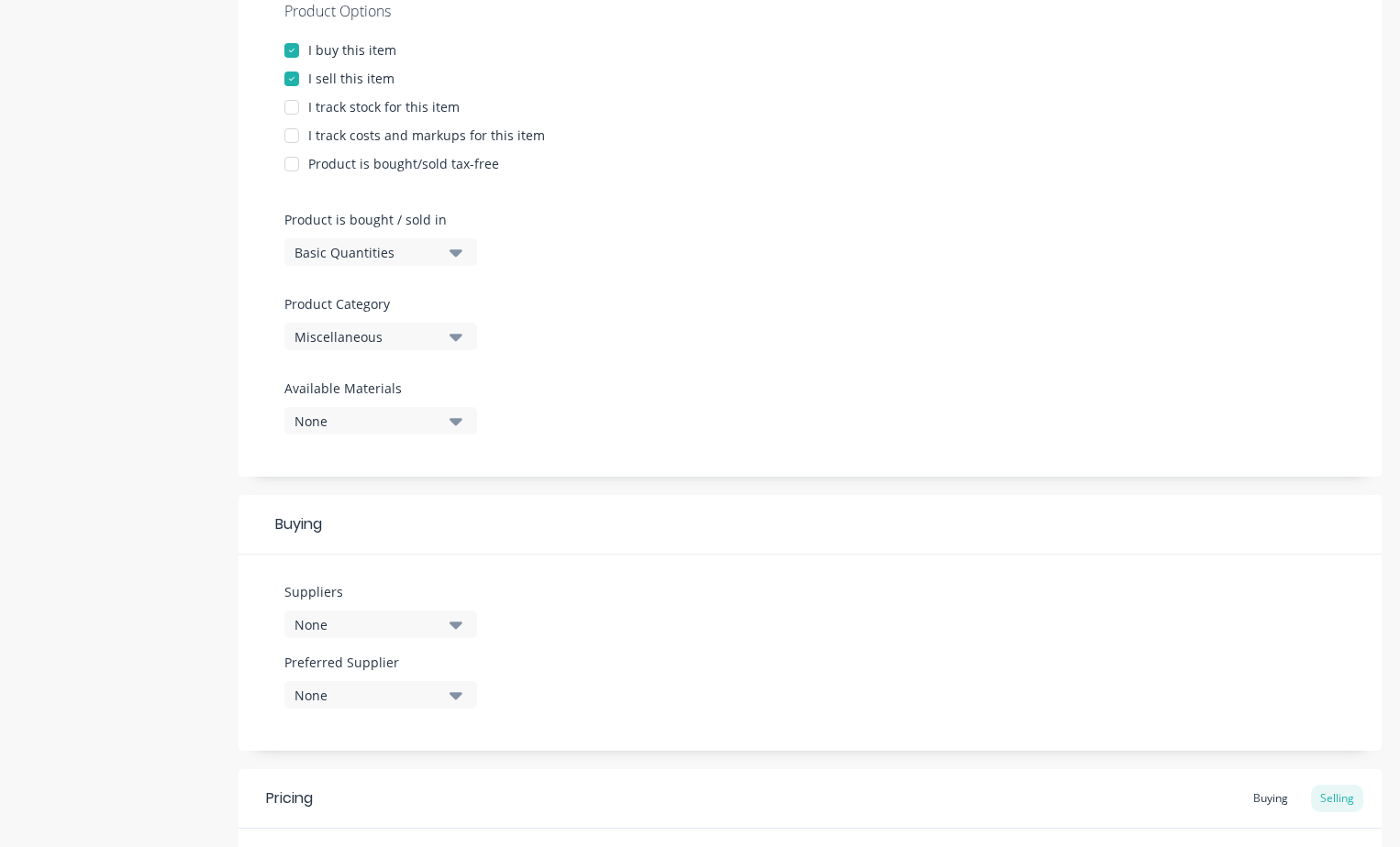
type textarea "25x50x3 RHS (Square Edge)"
type textarea "x"
type textarea "25x50x3 RHS (Square Edge)"
click at [454, 341] on icon "button" at bounding box center [455, 336] width 13 height 20
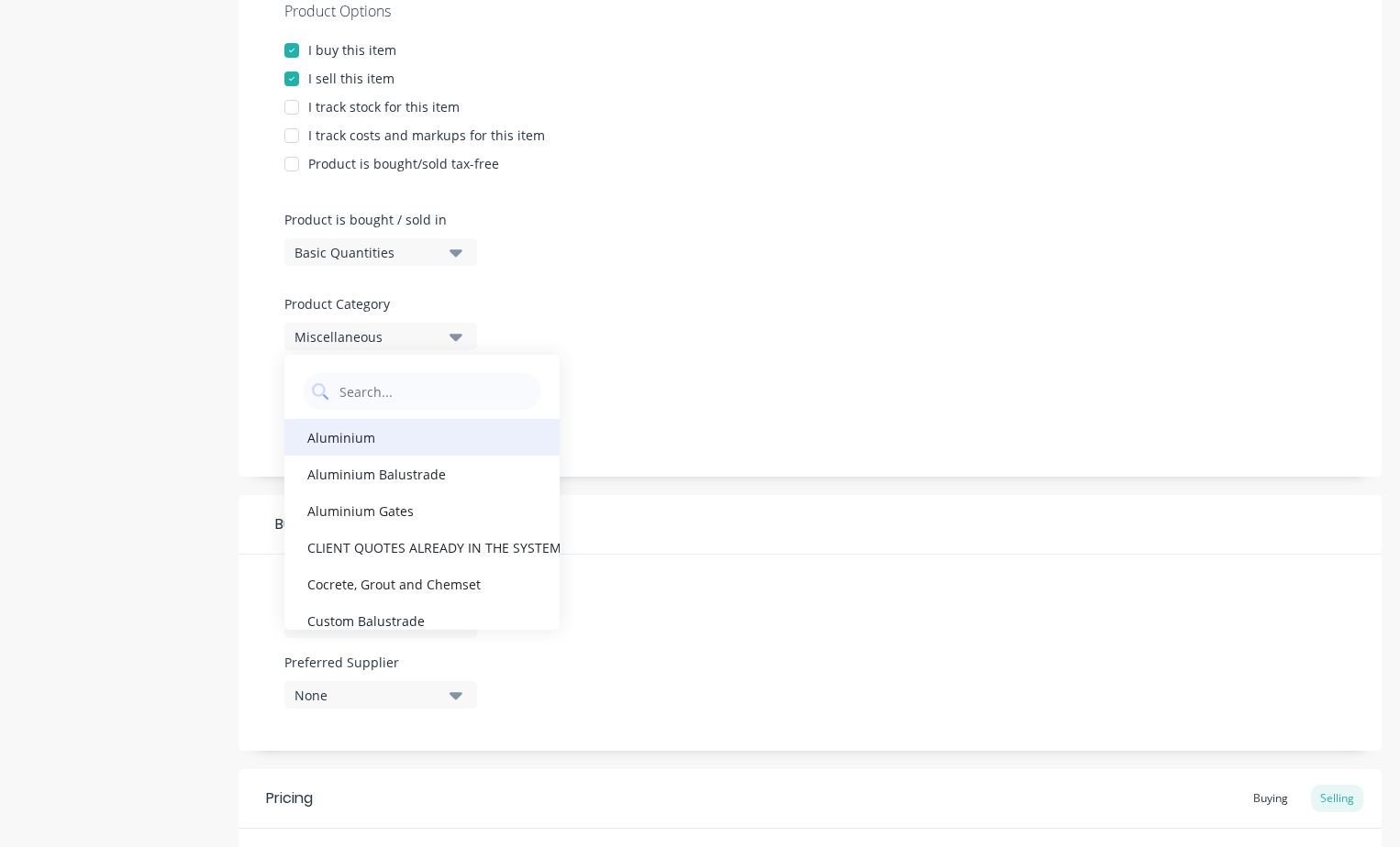
click at [348, 442] on div "Aluminium" at bounding box center [422, 437] width 275 height 37
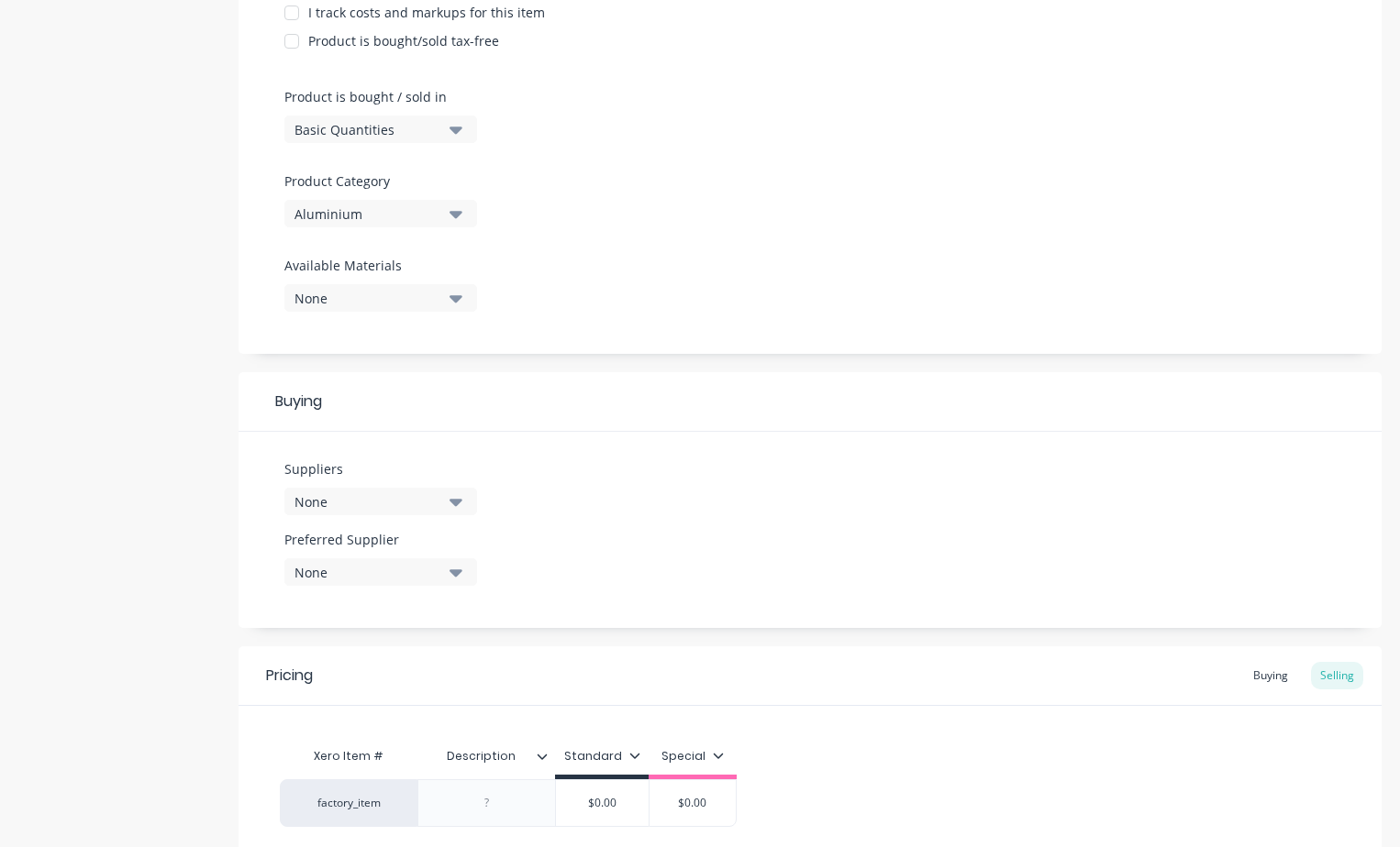
scroll to position [652, 0]
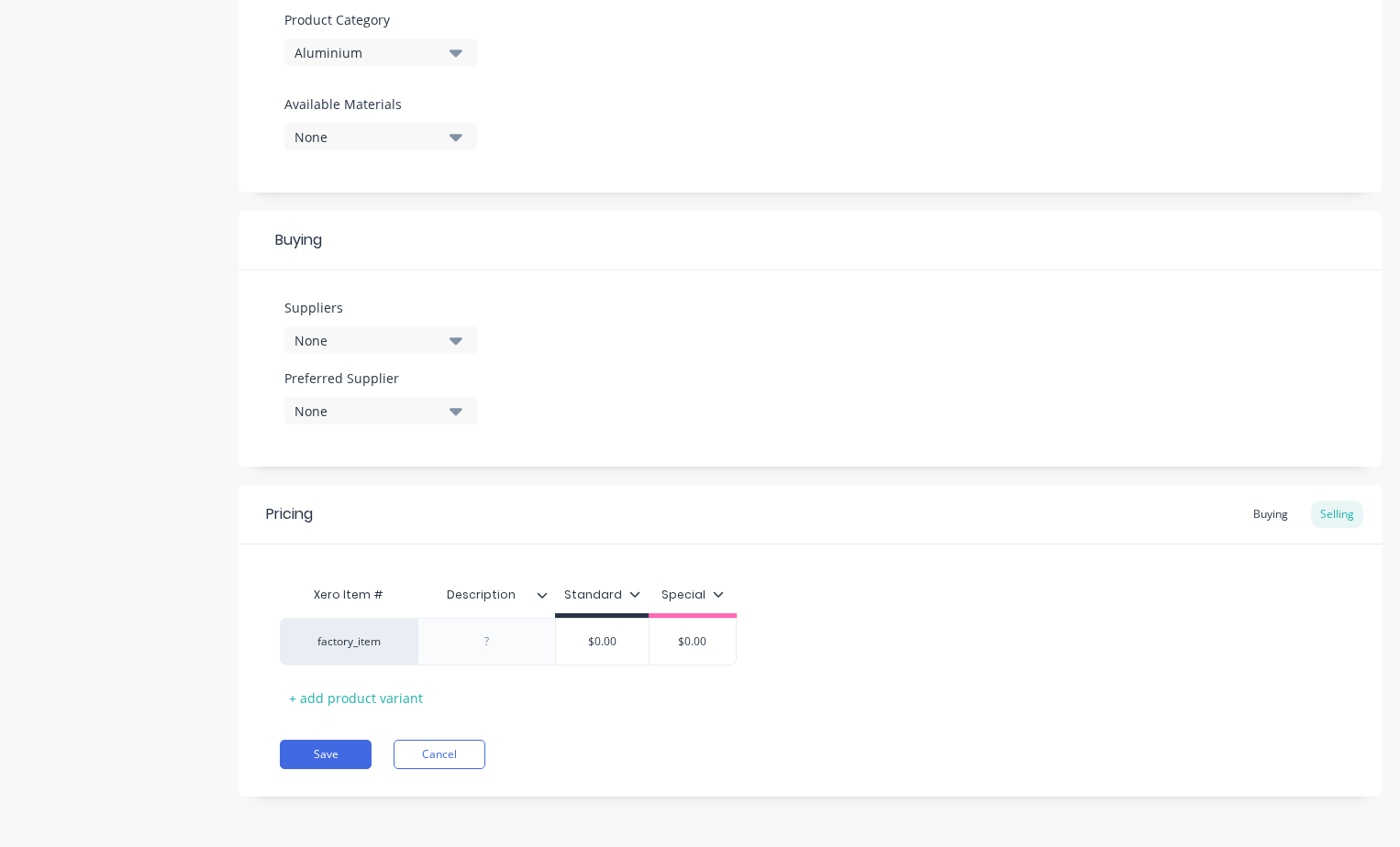
click at [458, 344] on icon "button" at bounding box center [455, 340] width 13 height 20
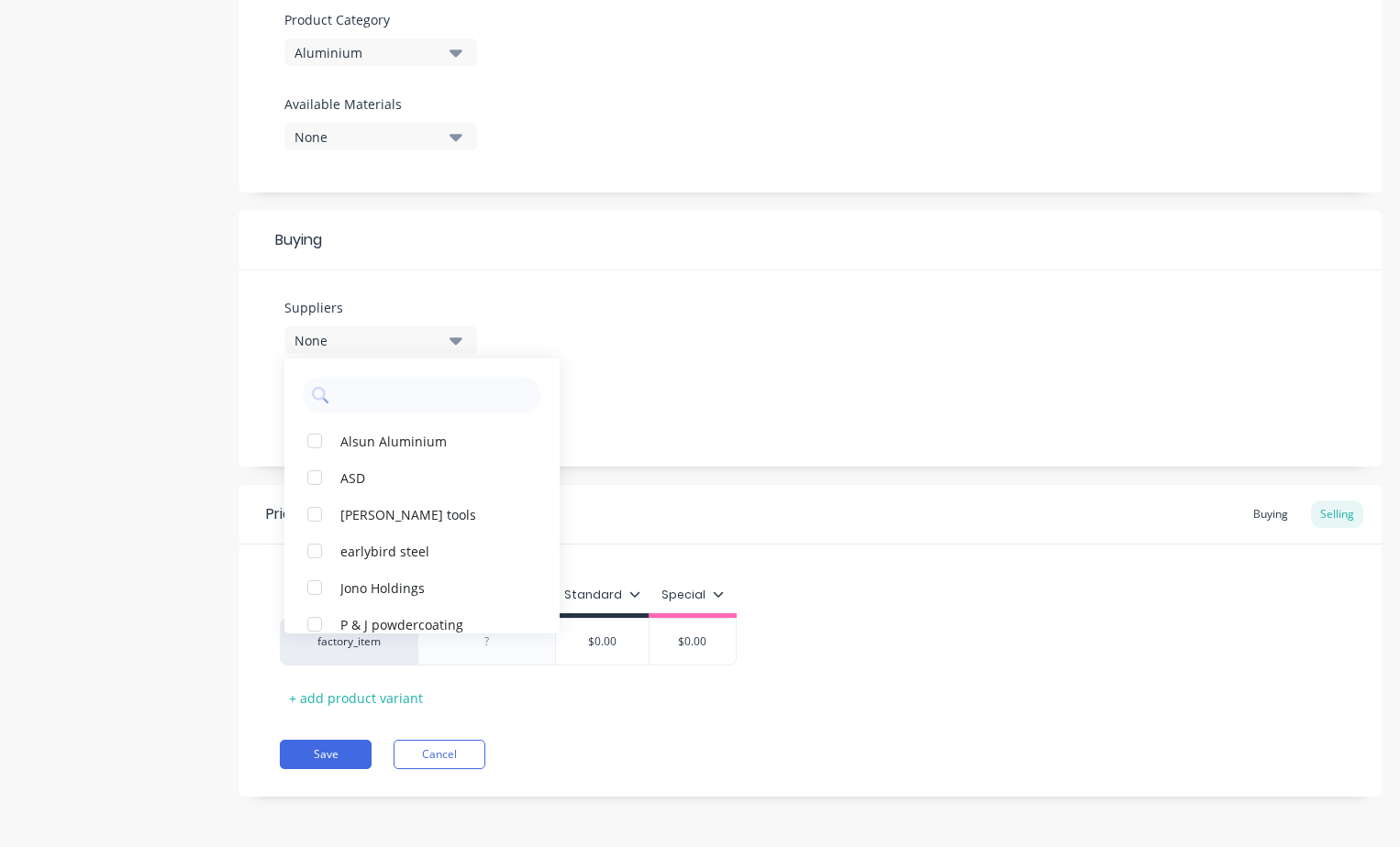
click at [617, 273] on div "Suppliers None Alsun Aluminium ASD [PERSON_NAME] tools earlybird steel Jono Hol…" at bounding box center [810, 369] width 1143 height 196
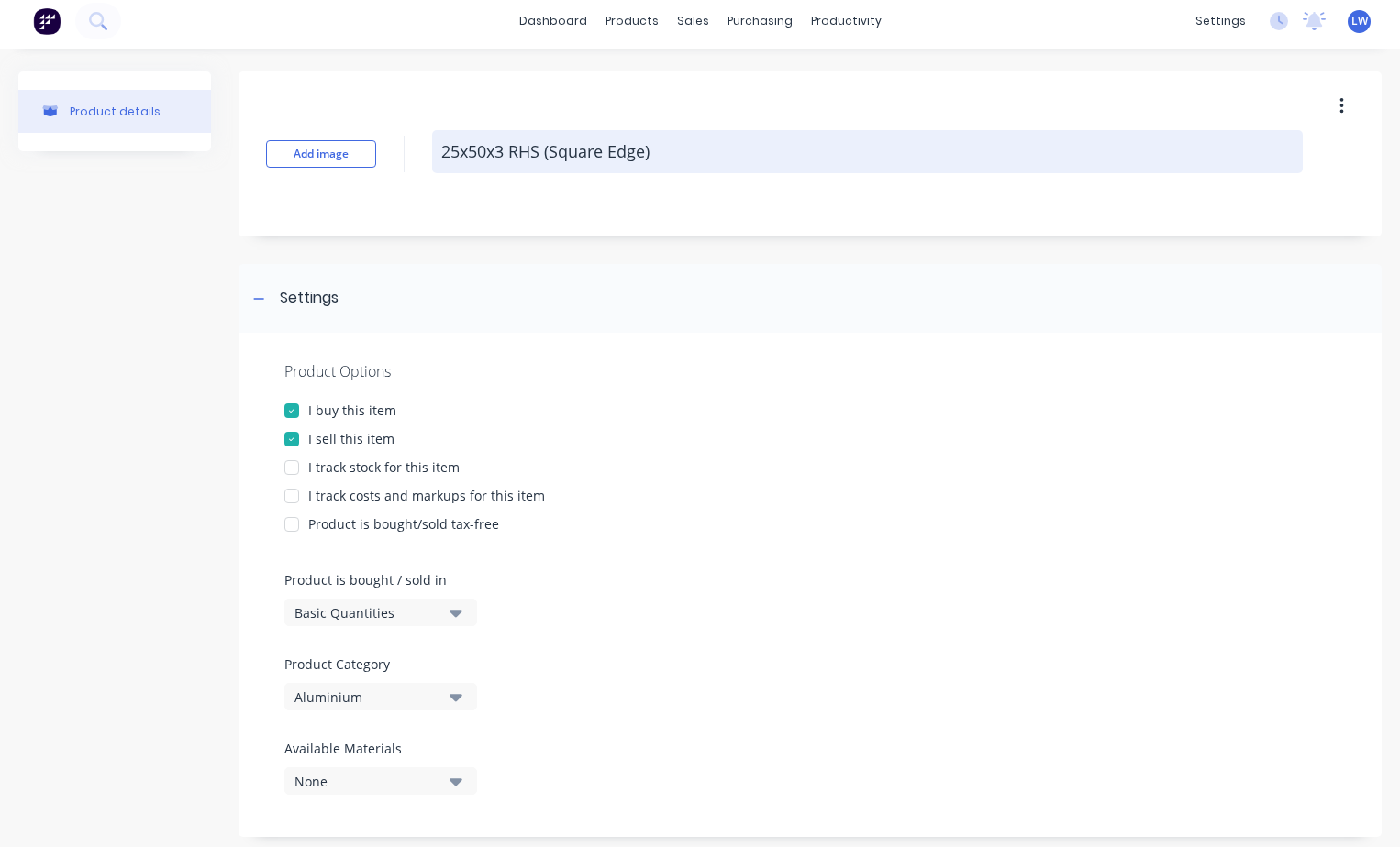
scroll to position [8, 0]
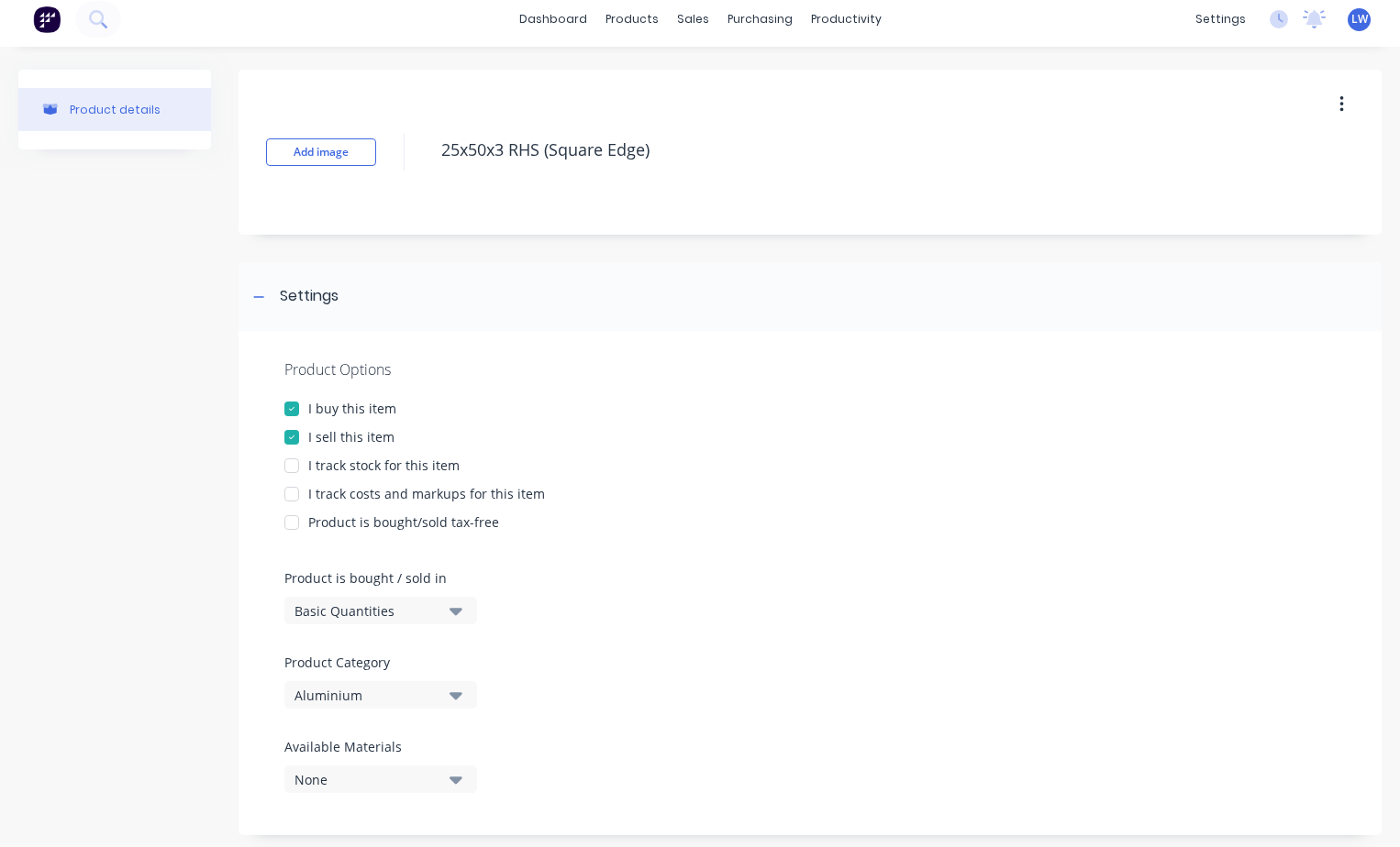
drag, startPoint x: 684, startPoint y: 142, endPoint x: 313, endPoint y: 128, distance: 371.3
click at [313, 128] on div "Add image 25x50x3 RHS (Square Edge)" at bounding box center [810, 152] width 1143 height 165
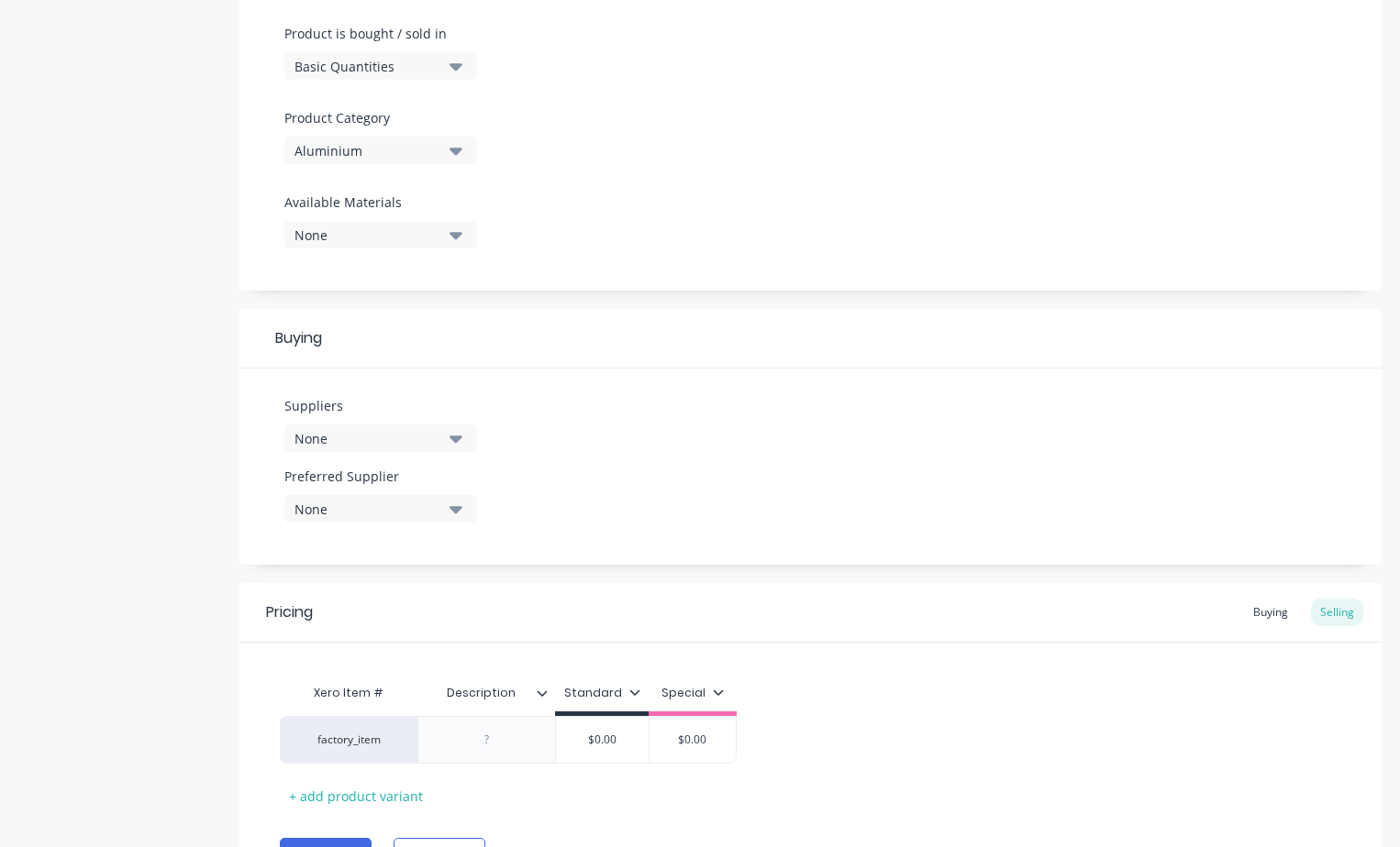
scroll to position [652, 0]
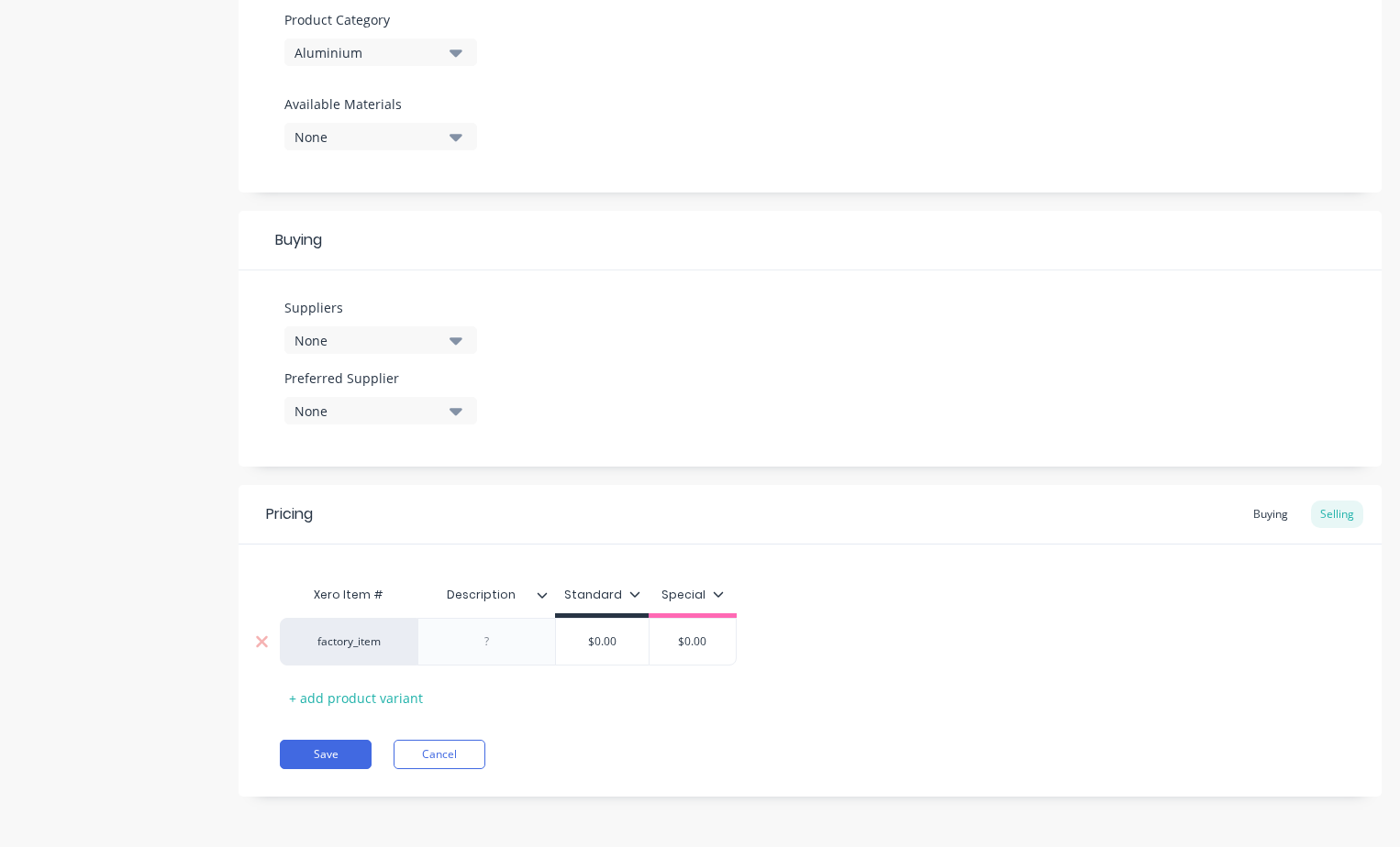
type textarea "x"
click at [493, 640] on div at bounding box center [487, 642] width 91 height 24
paste div
type textarea "x"
type input "$0.00"
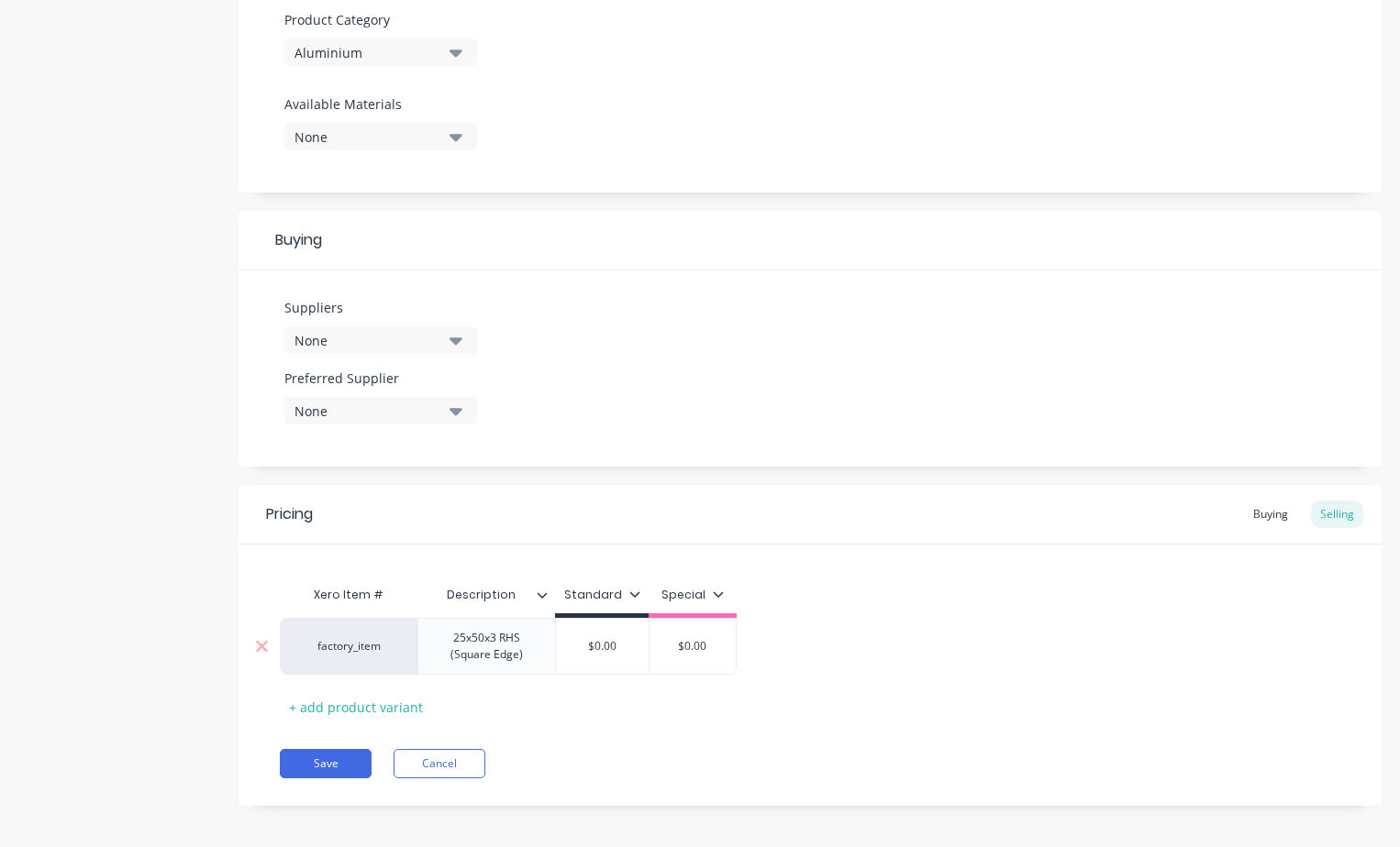
click at [631, 650] on input "$0.00" at bounding box center [601, 647] width 92 height 17
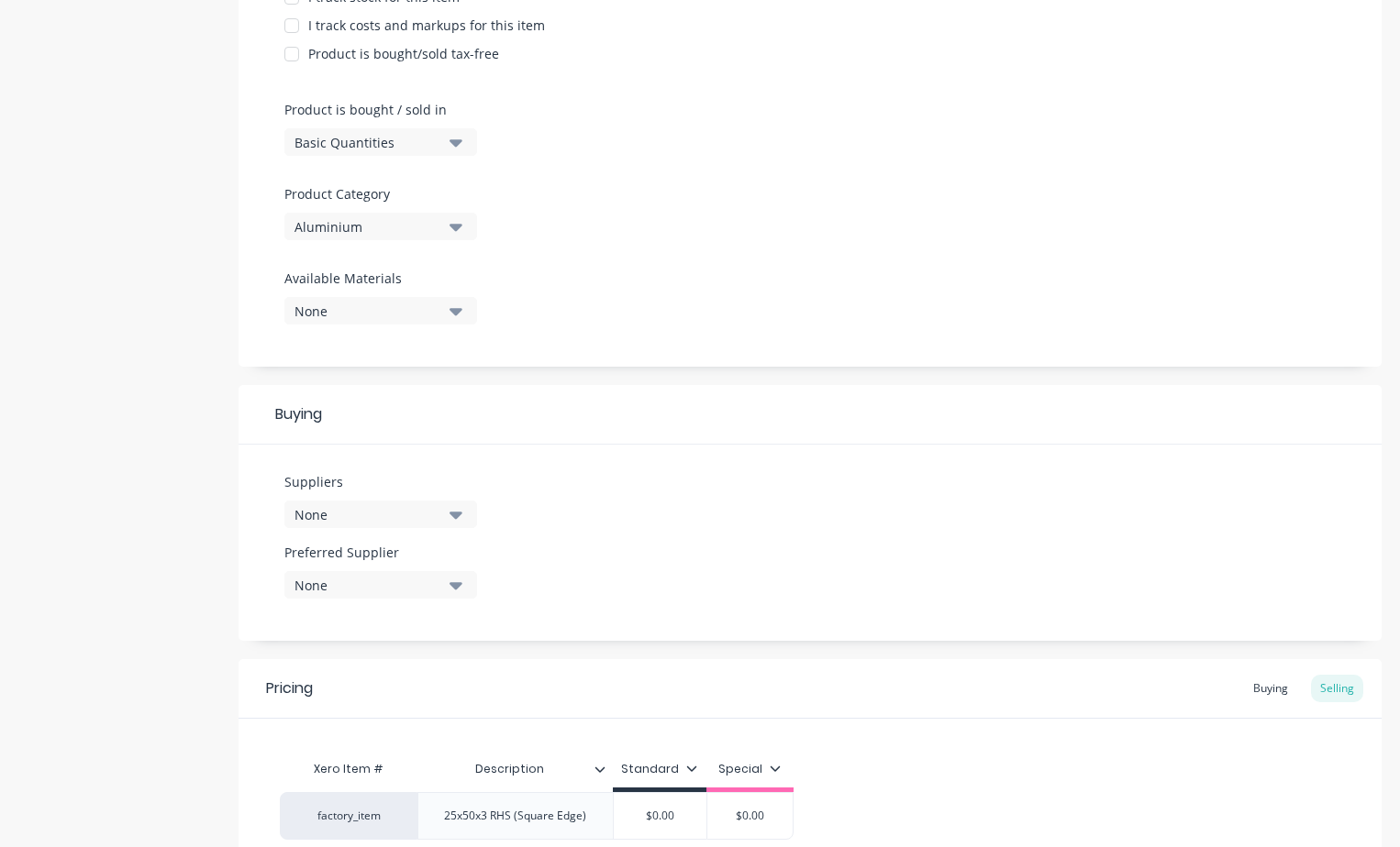
scroll to position [285, 0]
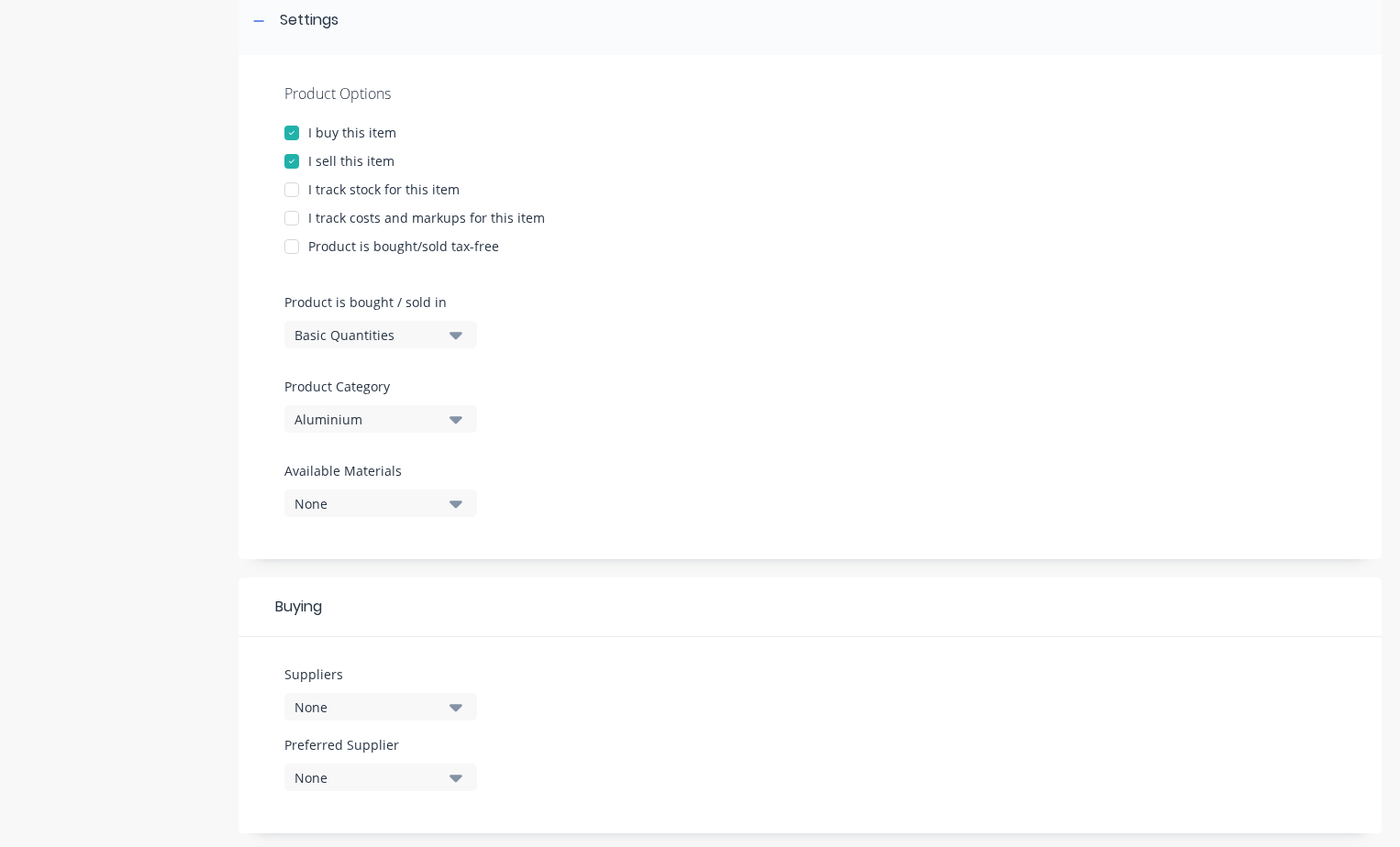
click at [295, 220] on div at bounding box center [292, 218] width 37 height 37
type textarea "x"
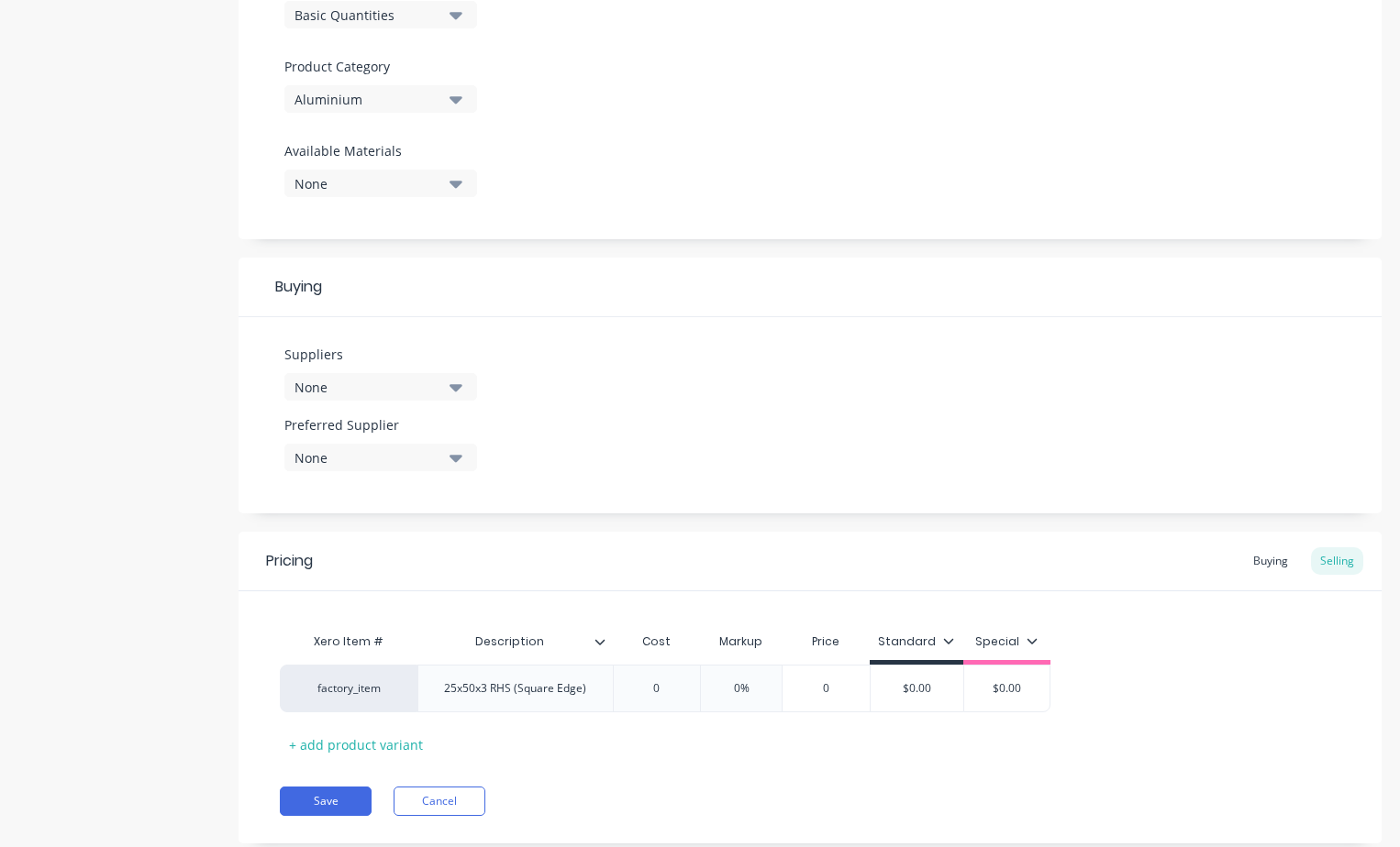
scroll to position [652, 0]
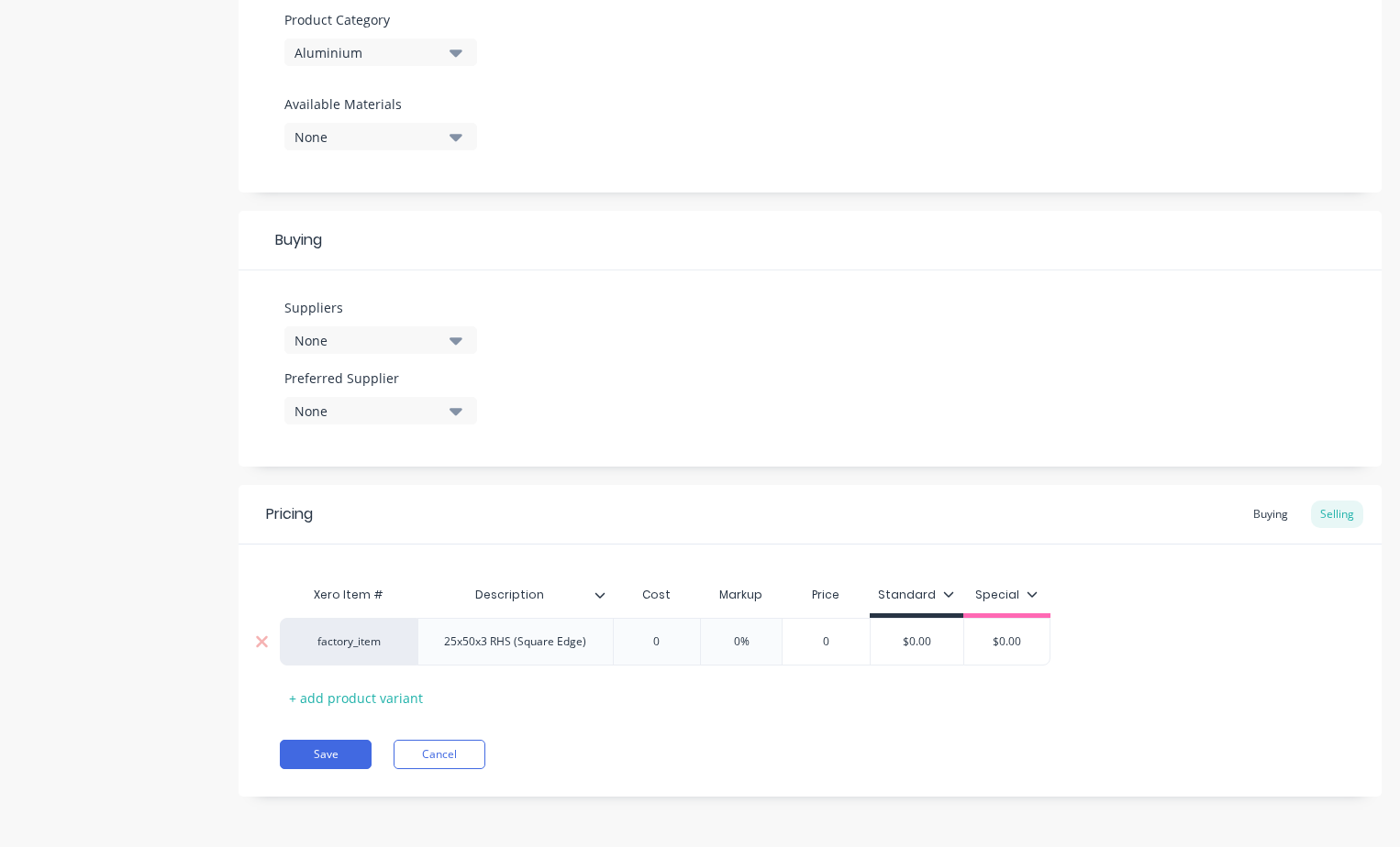
type input "0"
click at [676, 641] on input "0" at bounding box center [657, 642] width 91 height 17
drag, startPoint x: 669, startPoint y: 639, endPoint x: 651, endPoint y: 639, distance: 18.0
click at [651, 639] on input "0" at bounding box center [657, 642] width 91 height 17
type textarea "x"
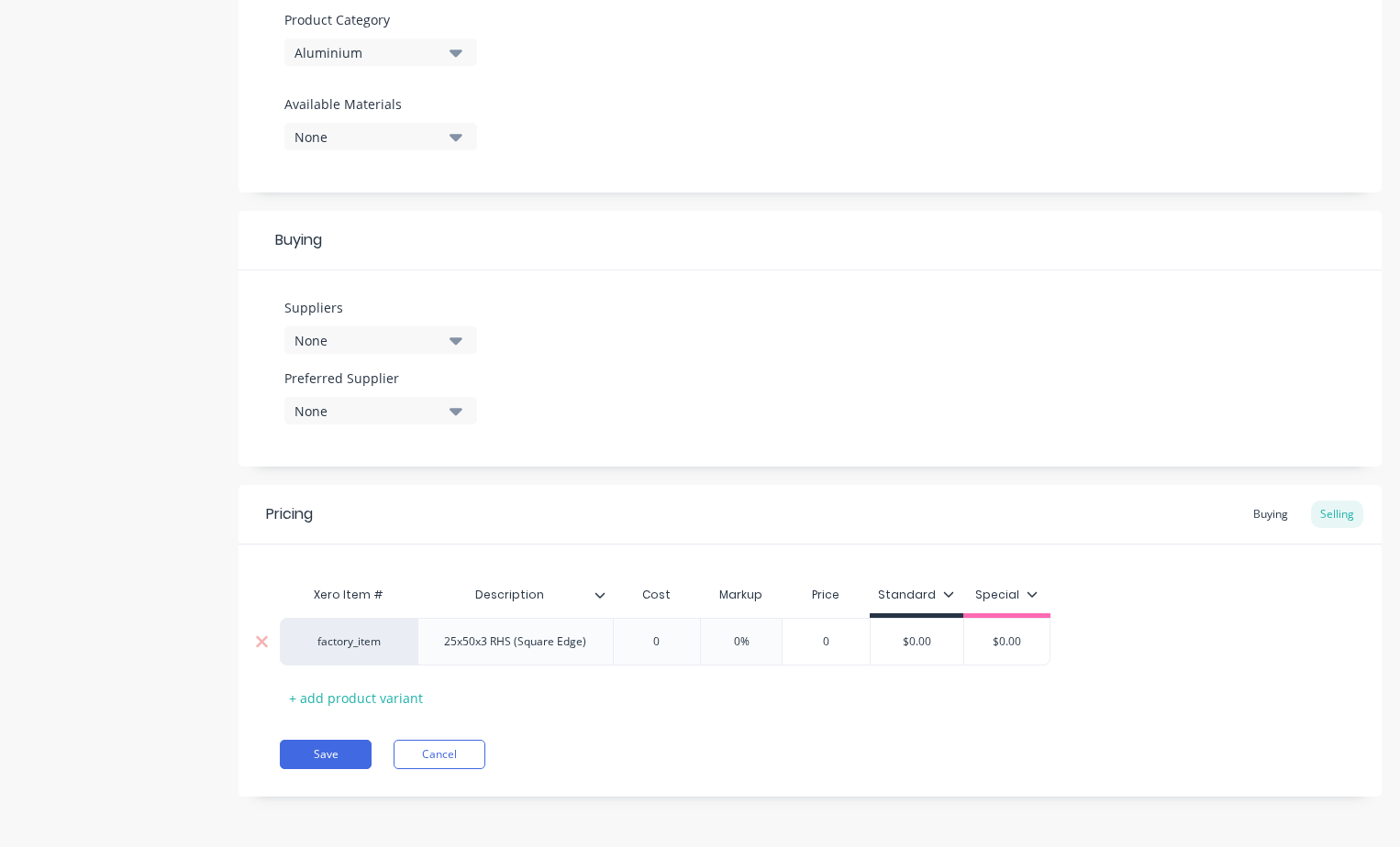
type input "5"
type textarea "x"
type input "57."
type textarea "x"
type input "57.7"
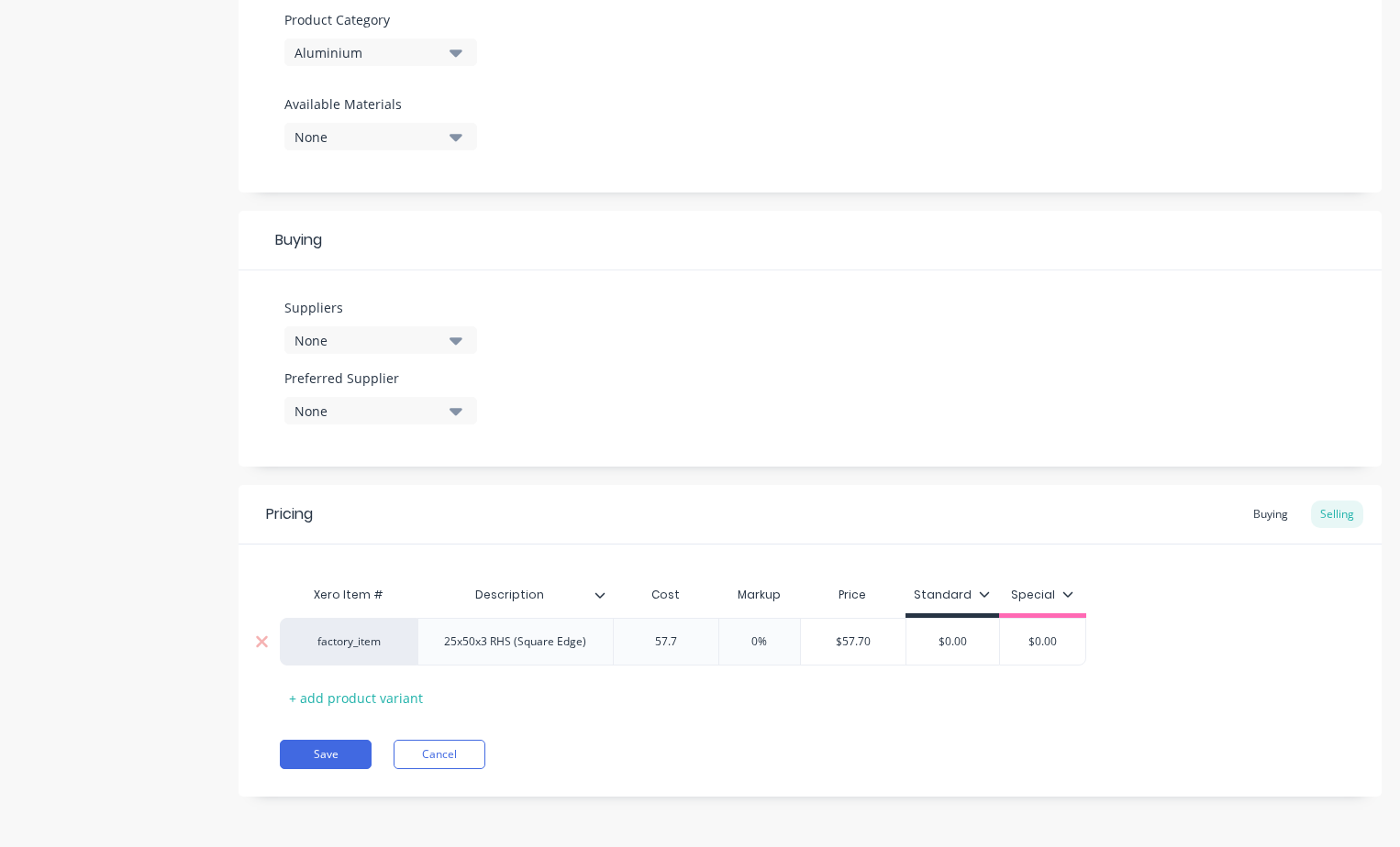
type textarea "x"
type input "57.78"
type input "$57.78"
drag, startPoint x: 882, startPoint y: 646, endPoint x: 834, endPoint y: 652, distance: 48.4
click at [834, 652] on div "$57.78 $57.78" at bounding box center [862, 642] width 111 height 46
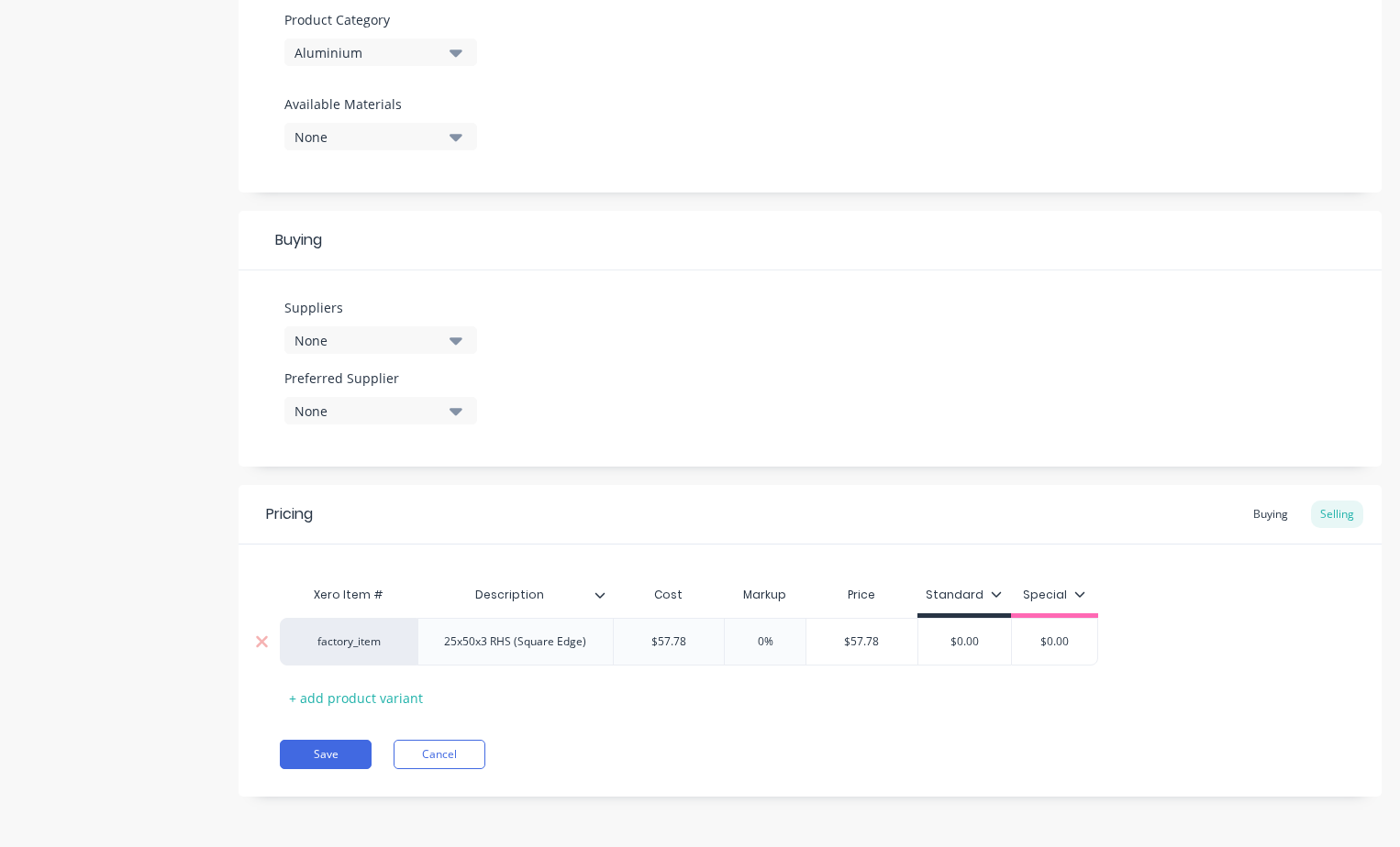
type textarea "x"
type input "5"
type textarea "x"
type input "58"
click at [968, 640] on input "$0.00" at bounding box center [953, 642] width 92 height 17
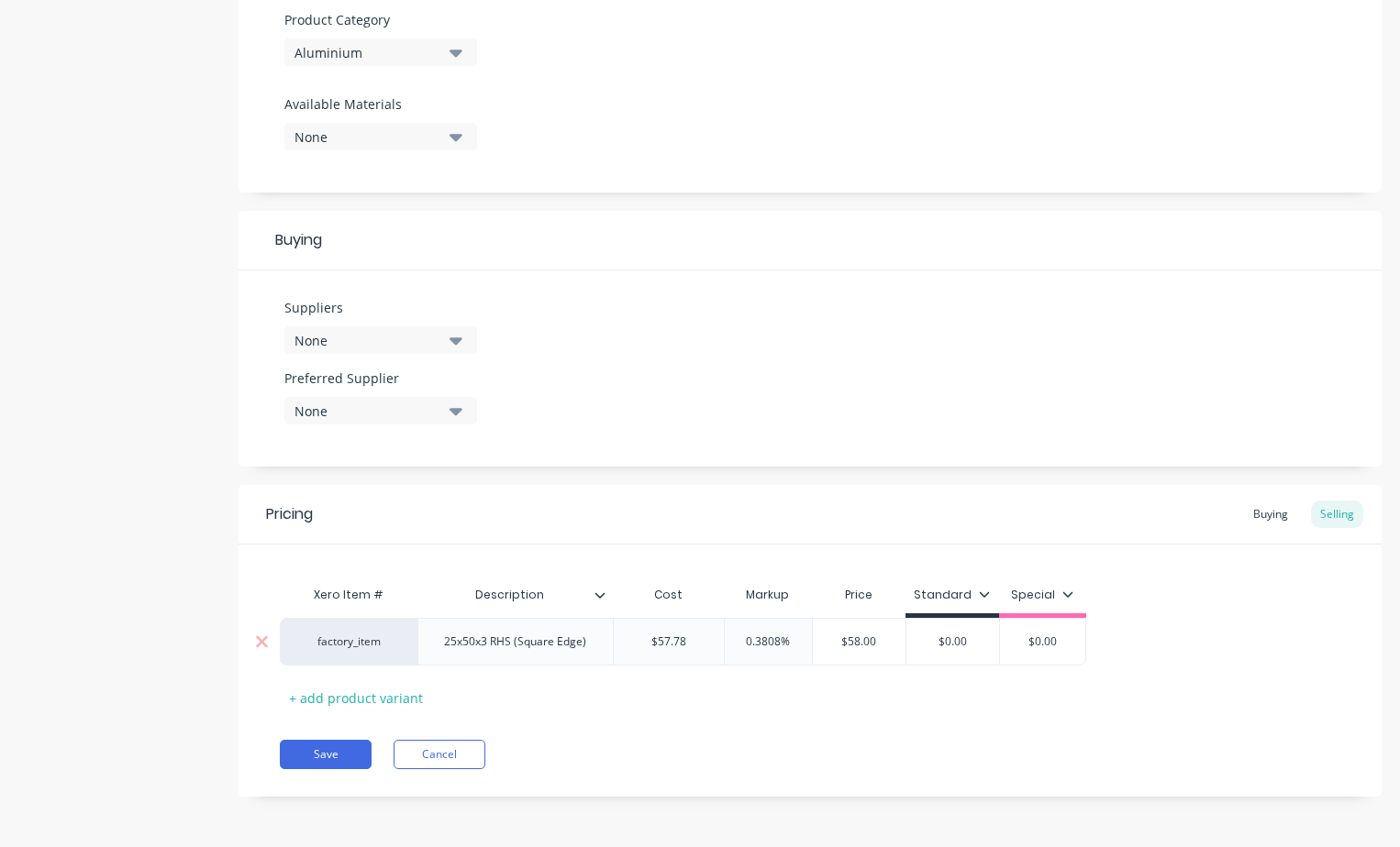
drag, startPoint x: 968, startPoint y: 640, endPoint x: 919, endPoint y: 641, distance: 49.0
click at [920, 644] on input "$0.00" at bounding box center [953, 642] width 92 height 17
type textarea "x"
type input "5"
type textarea "x"
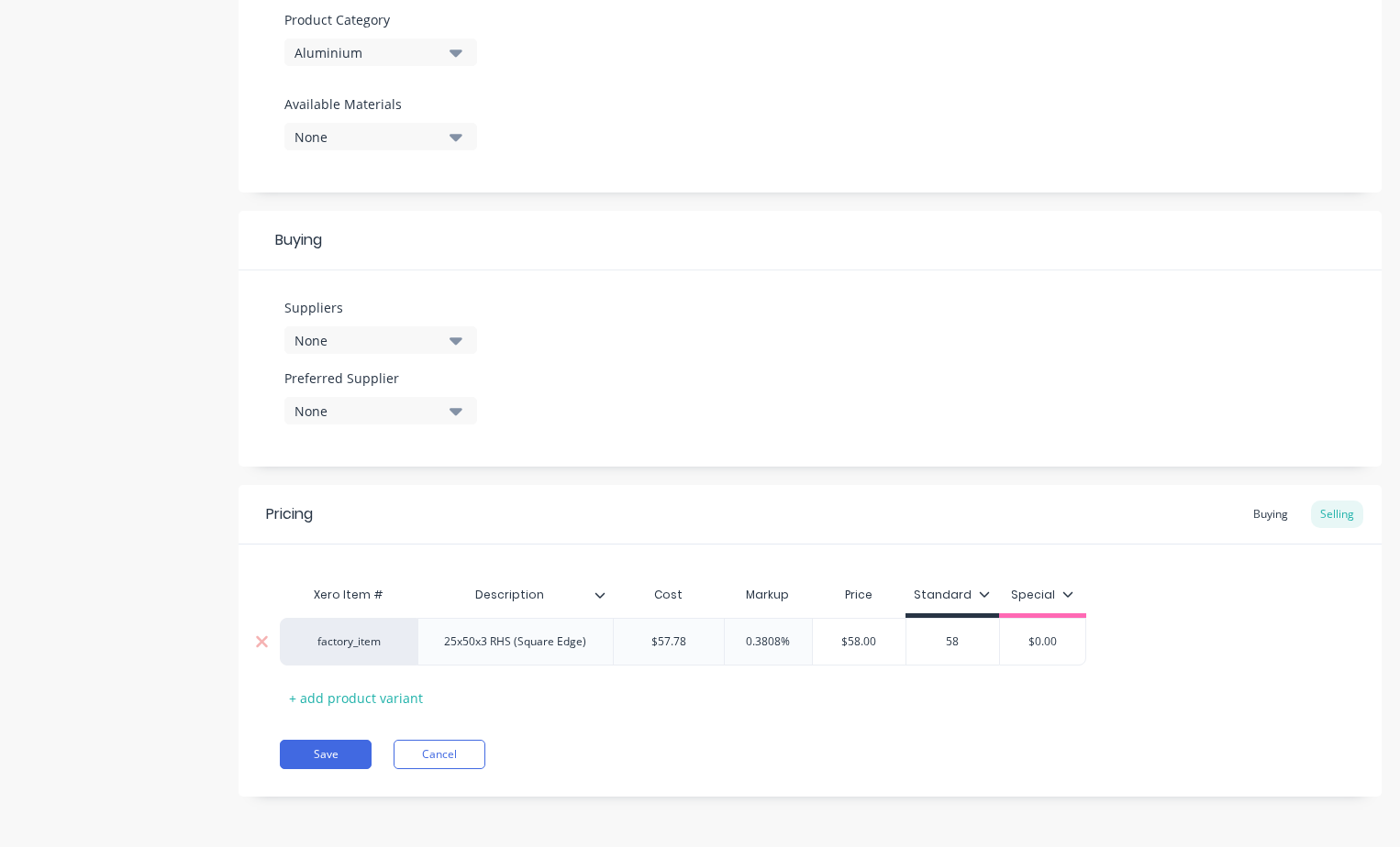
type input "58"
click at [927, 715] on div "Pricing Buying Selling Xero Item # Description Cost Markup Price Standard Speci…" at bounding box center [810, 641] width 1143 height 311
click at [343, 760] on button "Save" at bounding box center [325, 755] width 91 height 30
type textarea "x"
